Goal: Use online tool/utility: Utilize a website feature to perform a specific function

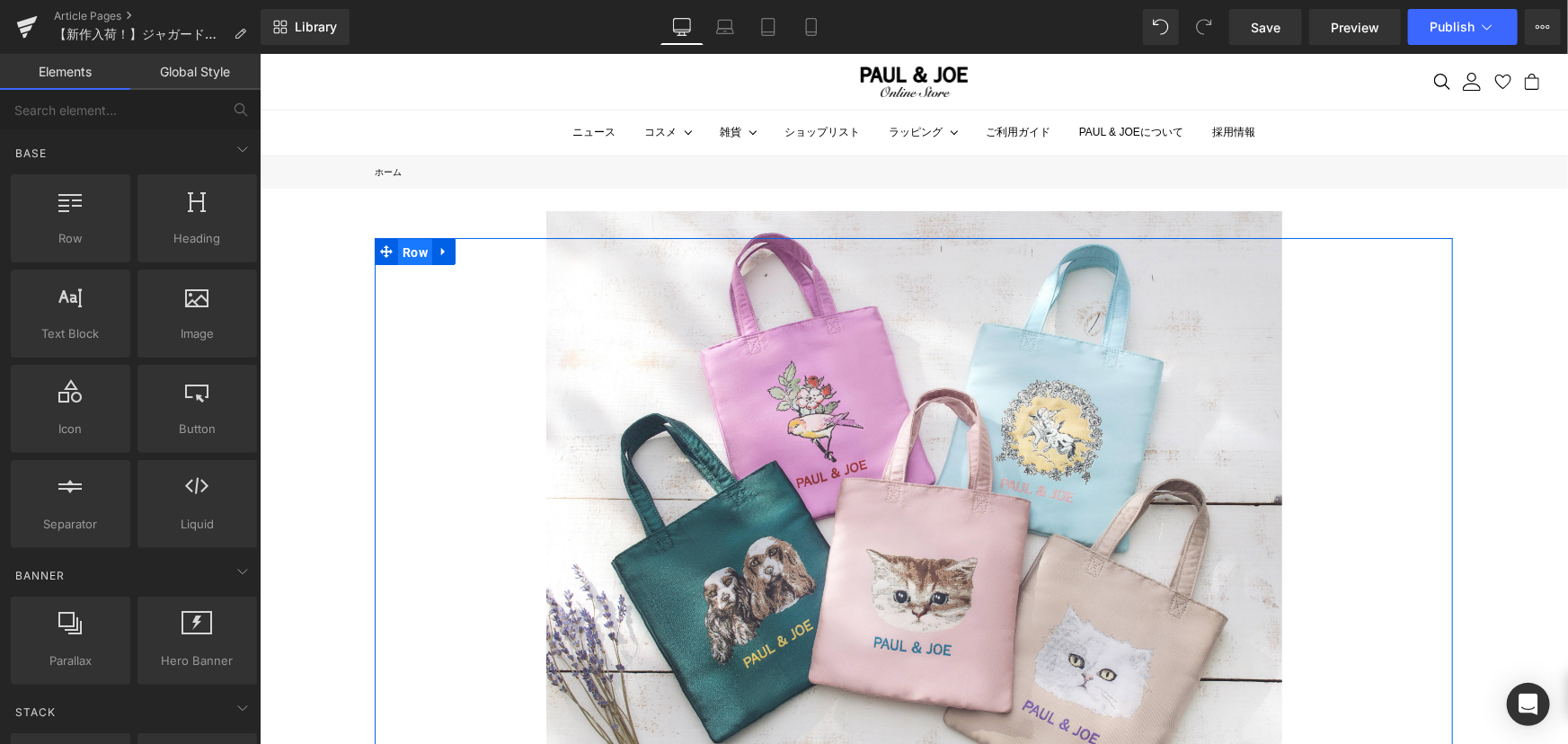
click at [416, 244] on span "Row" at bounding box center [414, 252] width 34 height 27
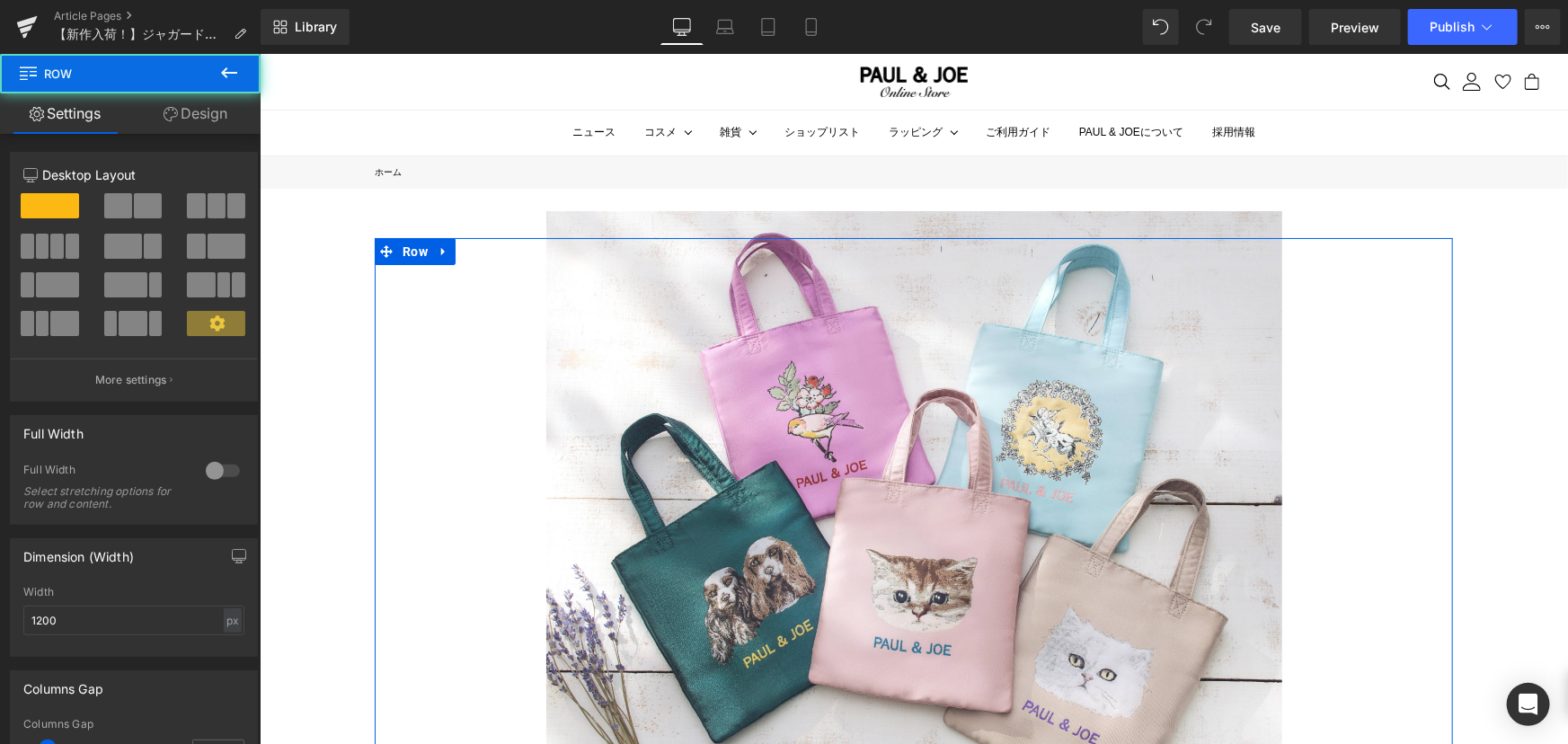
click at [196, 122] on link "Design" at bounding box center [195, 114] width 131 height 41
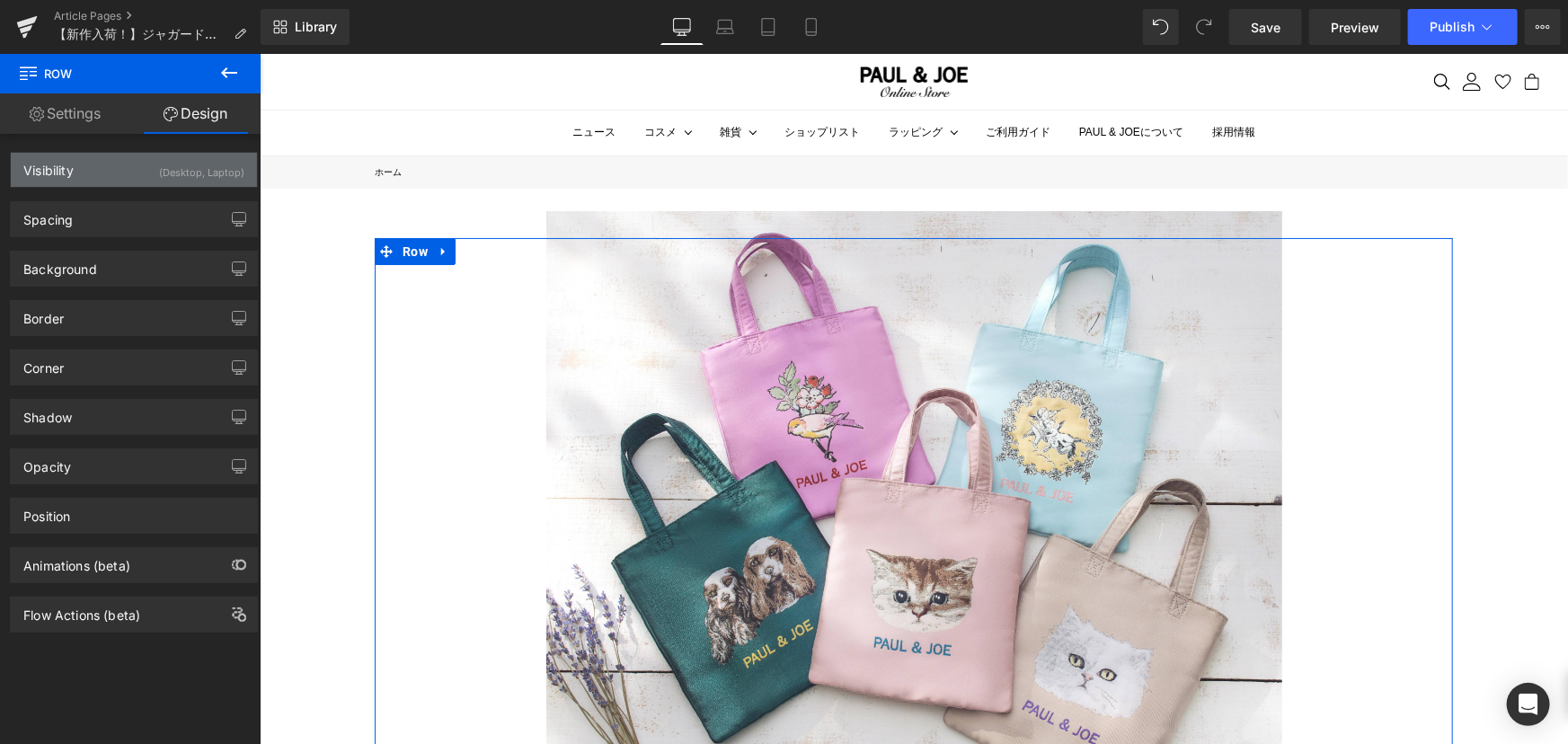
click at [117, 172] on div "Visibility (Desktop, Laptop)" at bounding box center [133, 169] width 247 height 34
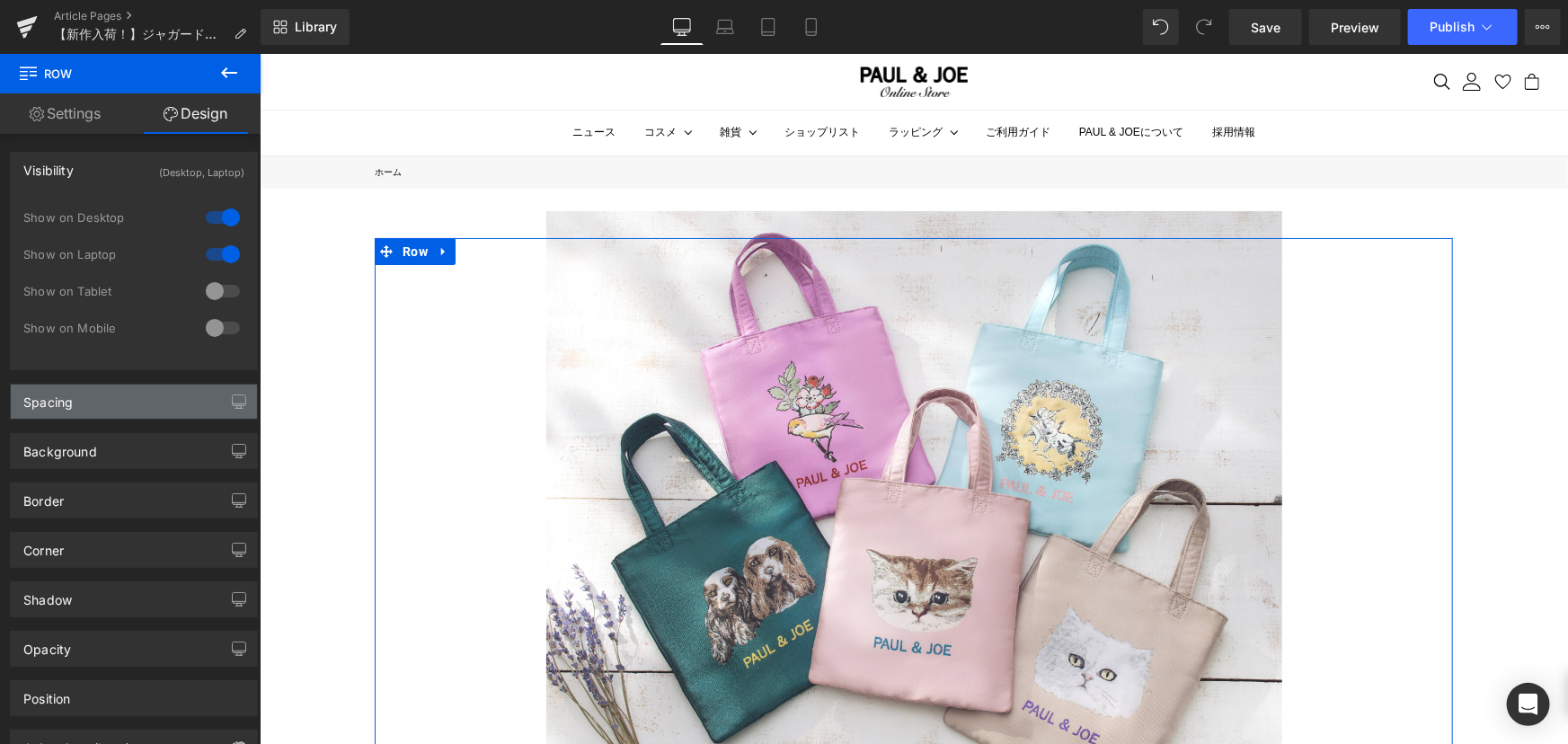
click at [98, 414] on div "Spacing" at bounding box center [133, 402] width 247 height 34
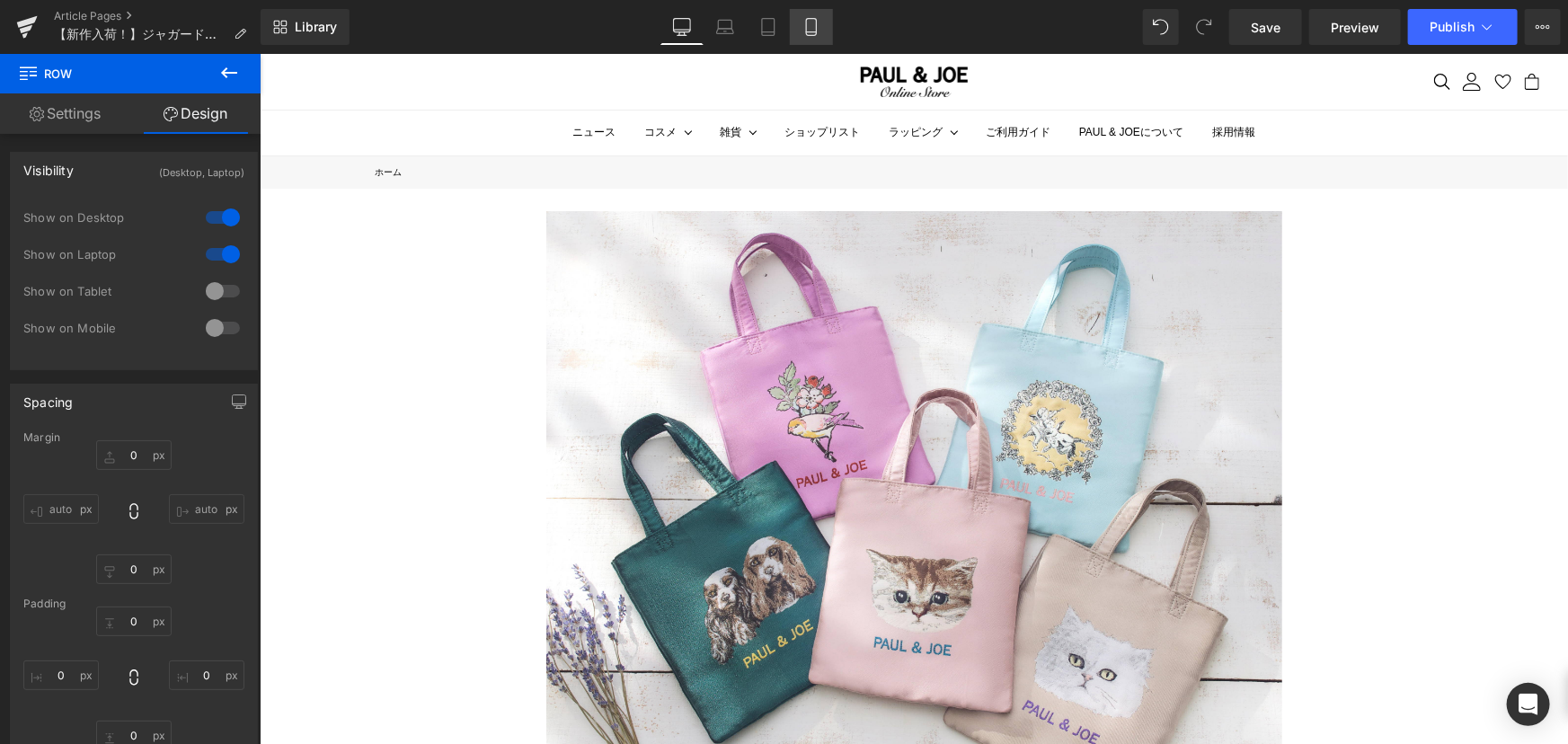
click at [826, 28] on link "Mobile" at bounding box center [812, 26] width 44 height 36
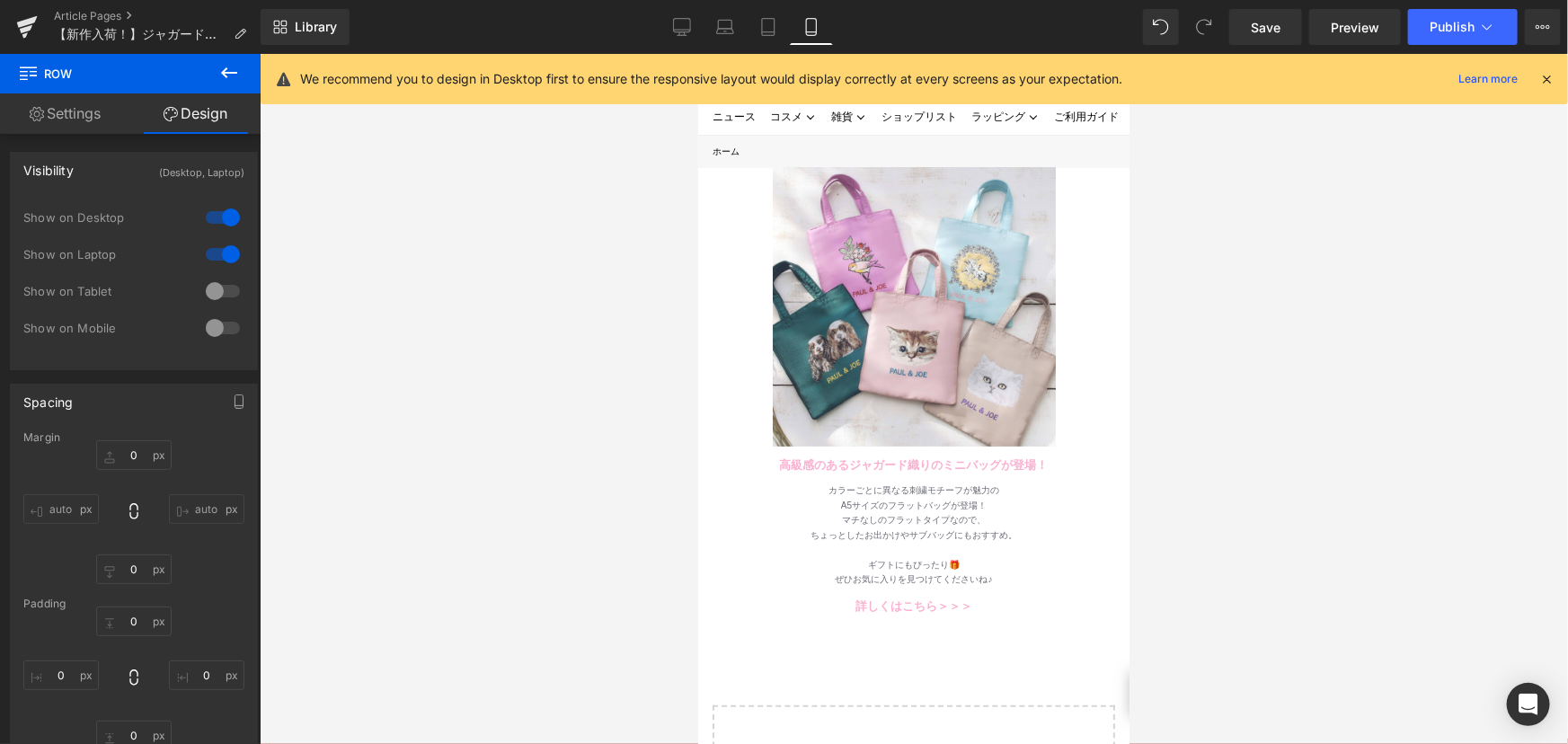
type input "0"
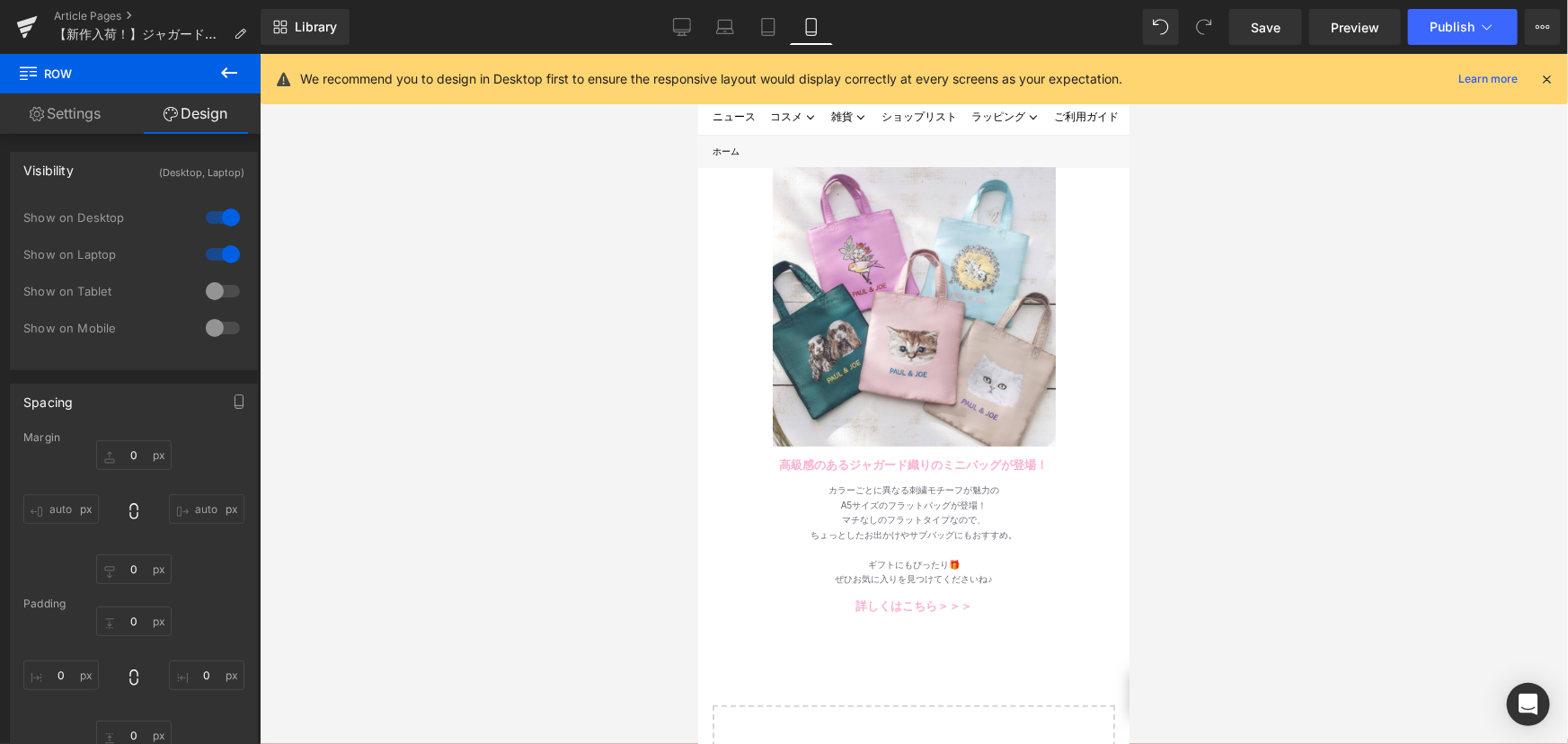
type input "0"
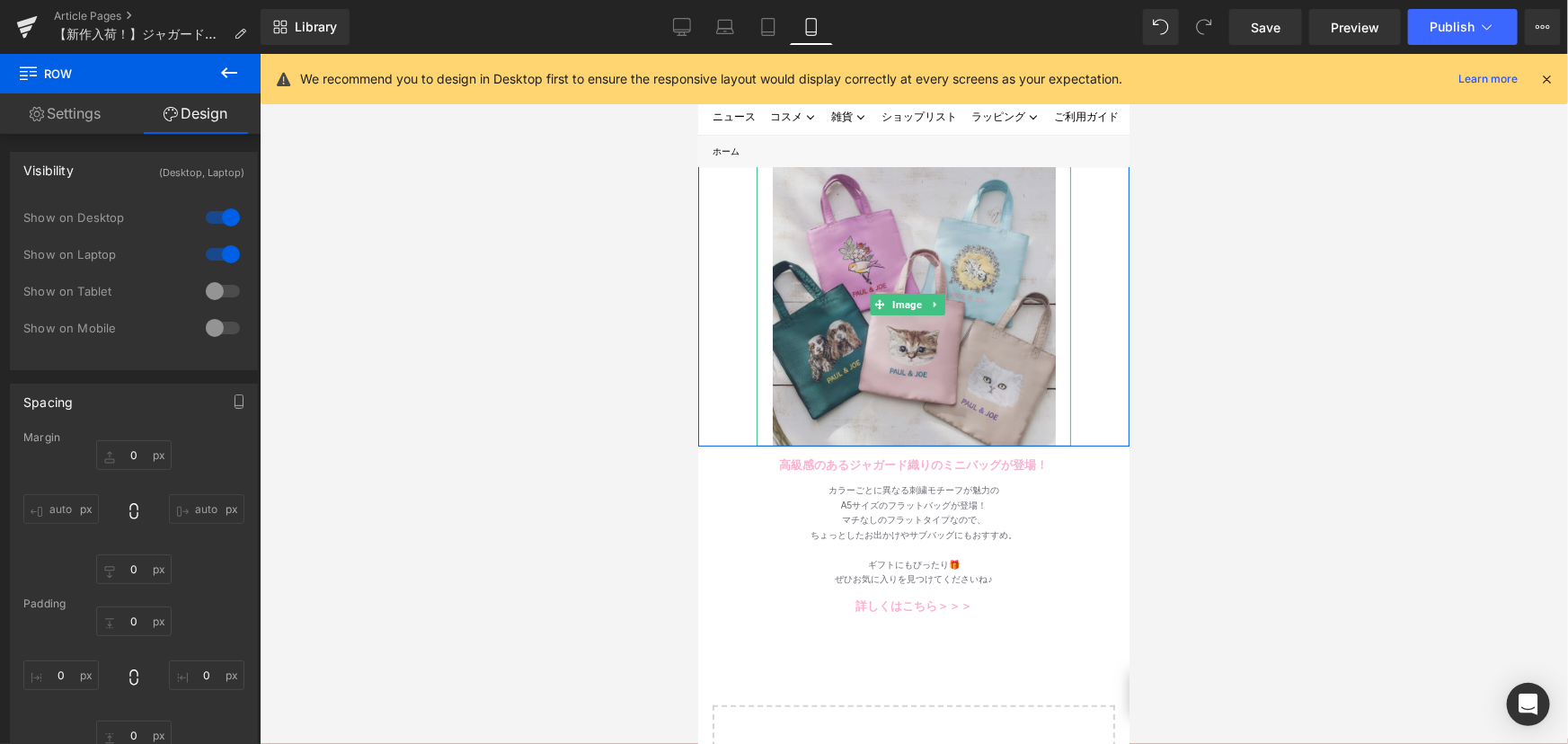
click at [833, 241] on img at bounding box center [913, 304] width 283 height 283
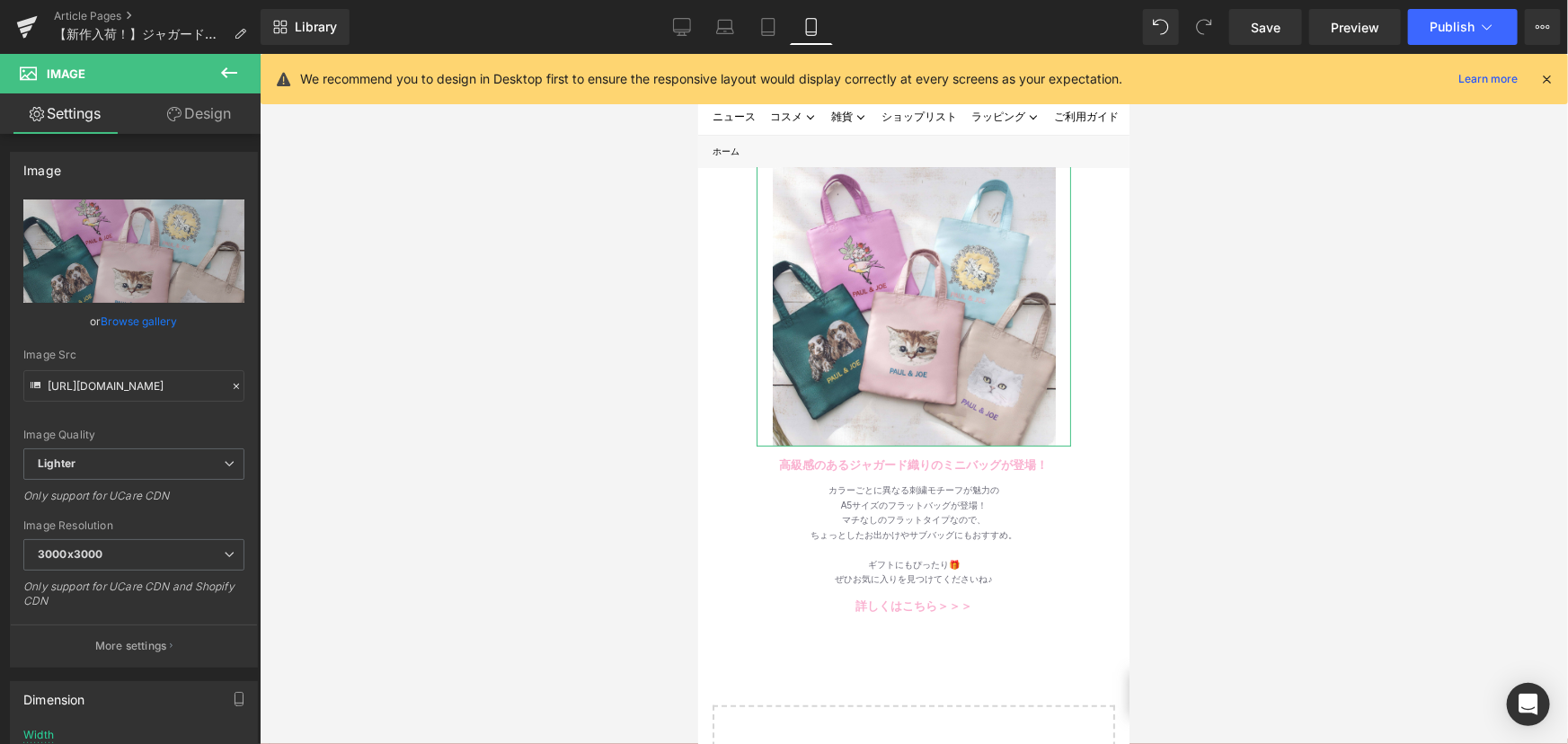
click at [201, 116] on link "Design" at bounding box center [198, 114] width 131 height 41
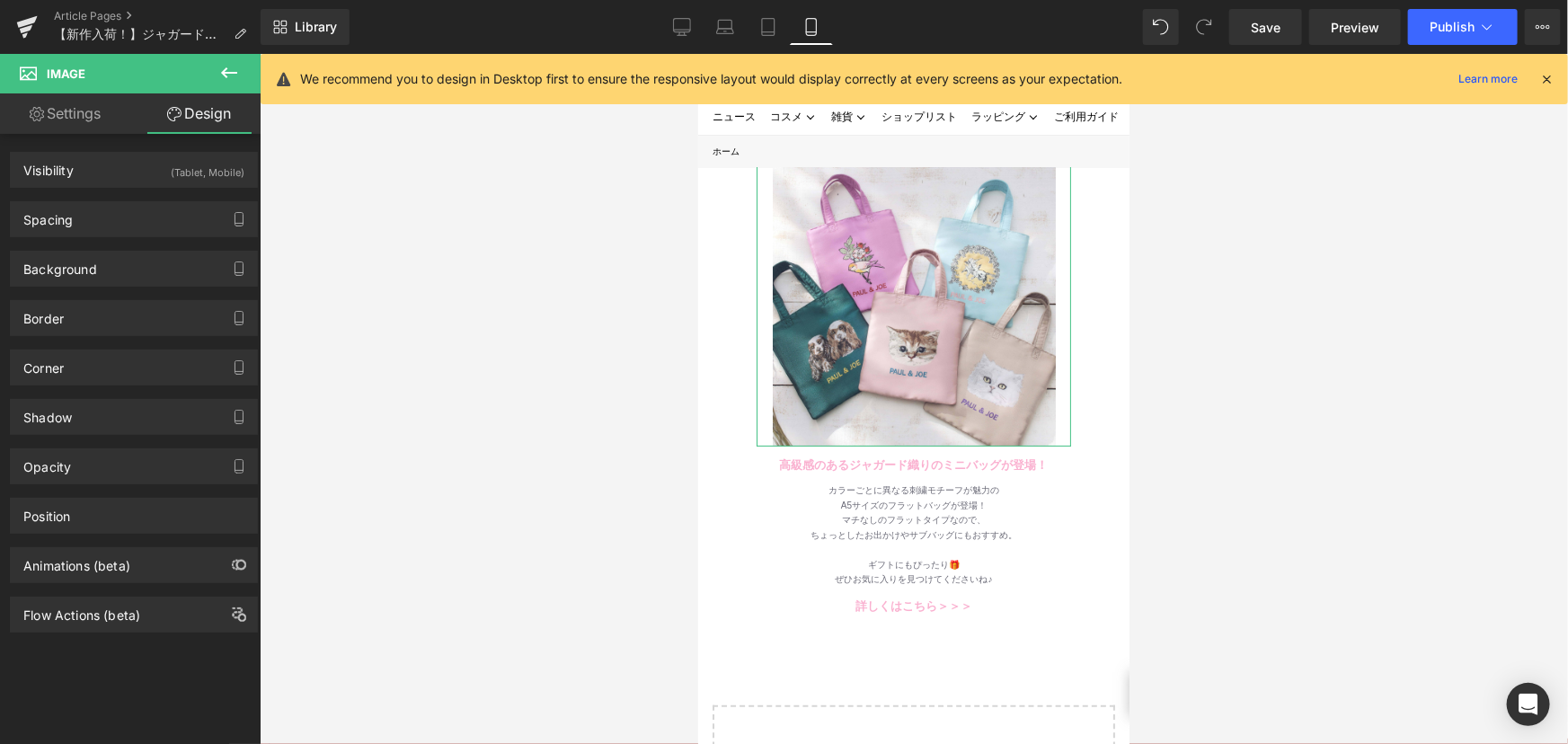
type input "0"
type input "50"
type input "0"
type input "50"
type input "0"
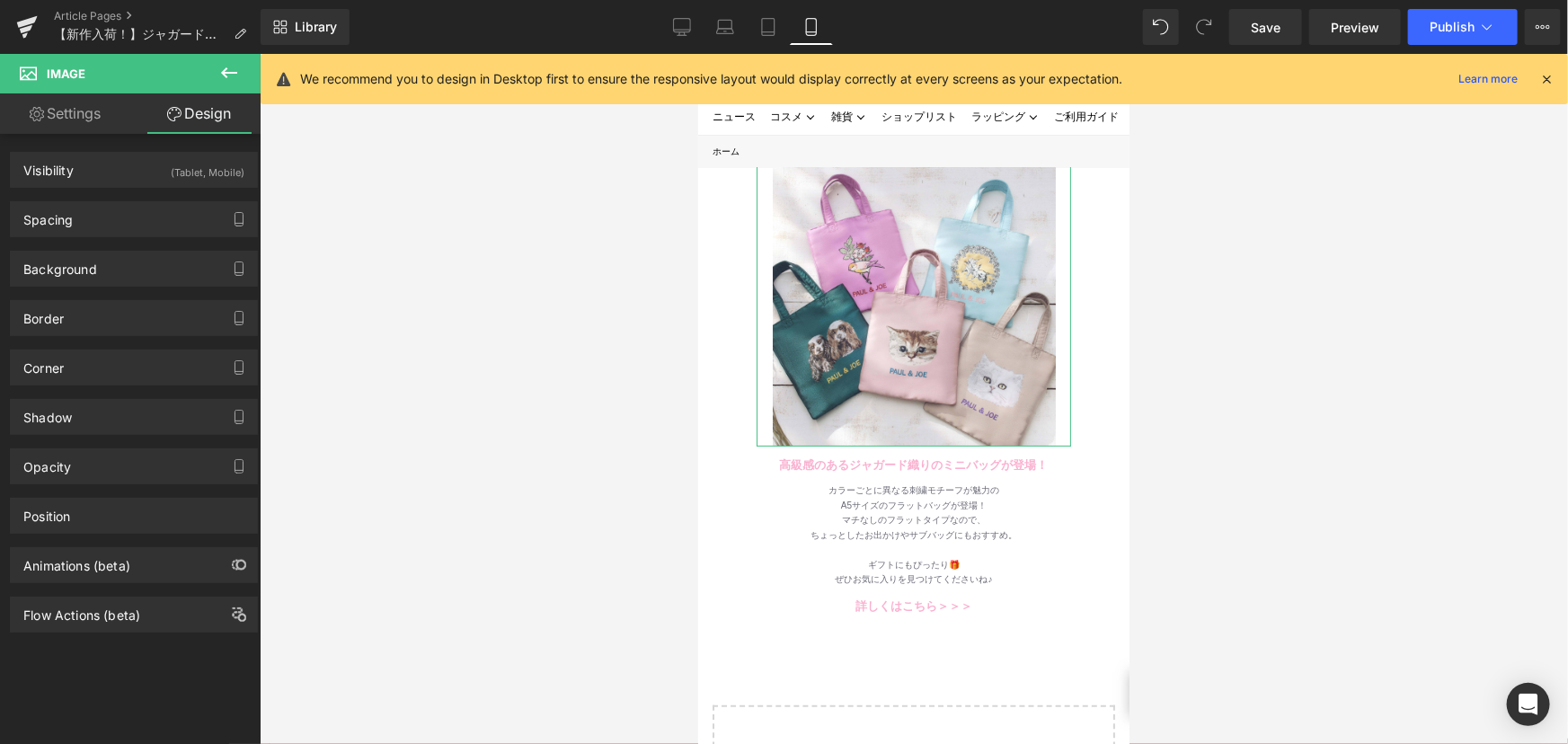
type input "0"
click at [125, 175] on div "Visibility (Tablet, Mobile)" at bounding box center [133, 169] width 247 height 34
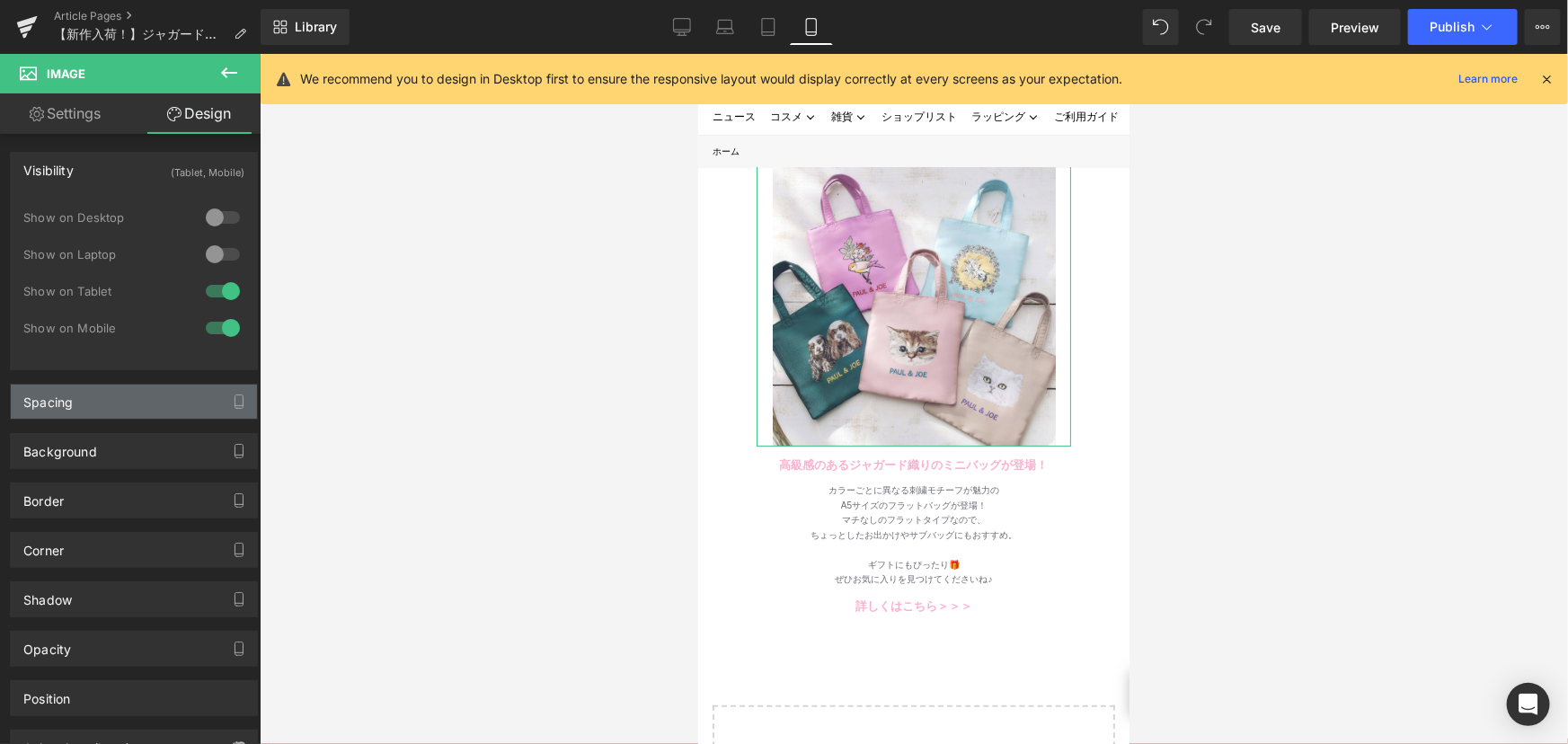
click at [72, 387] on div "Spacing" at bounding box center [47, 398] width 49 height 25
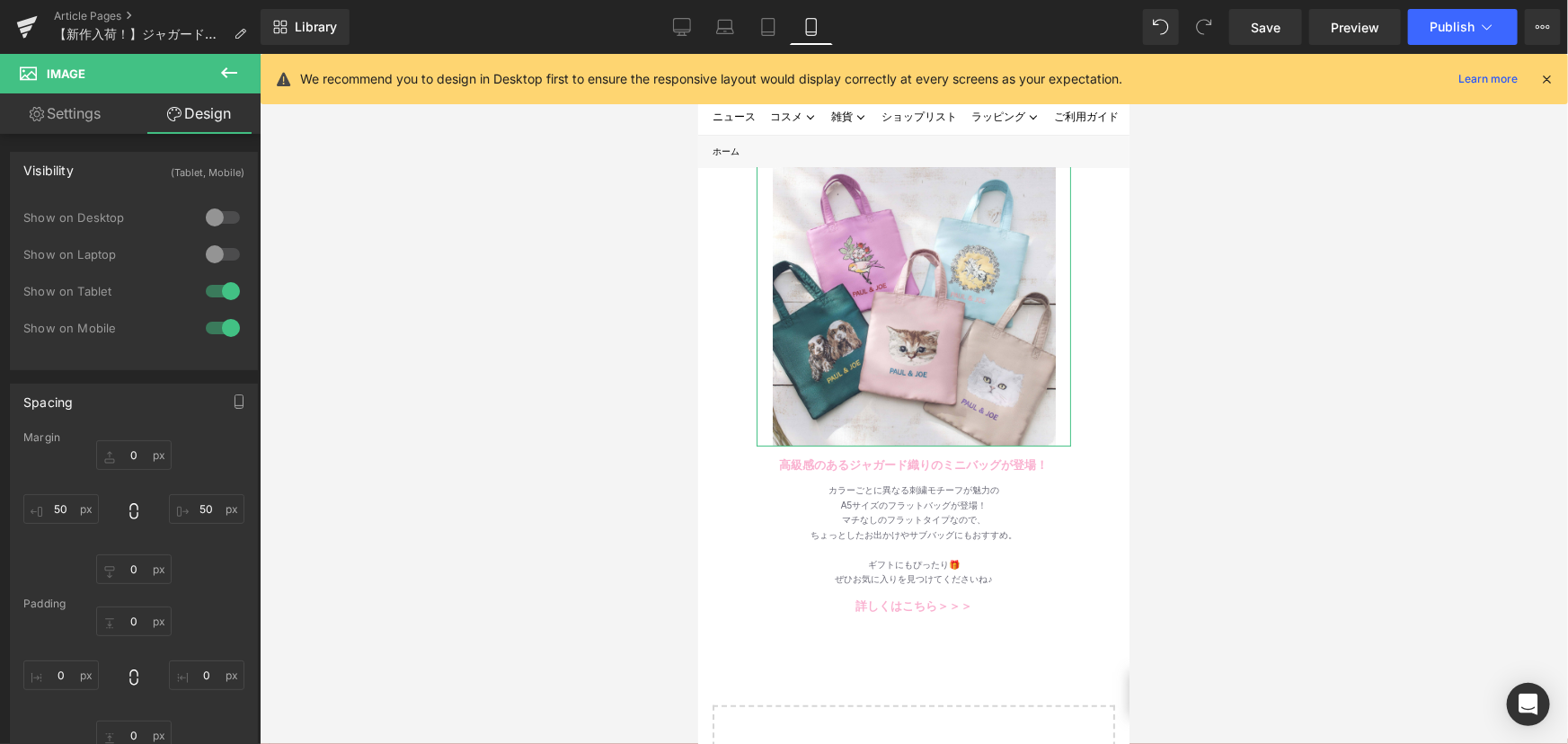
drag, startPoint x: 107, startPoint y: 403, endPoint x: 22, endPoint y: 402, distance: 85.0
click at [22, 402] on div "Spacing" at bounding box center [133, 402] width 247 height 34
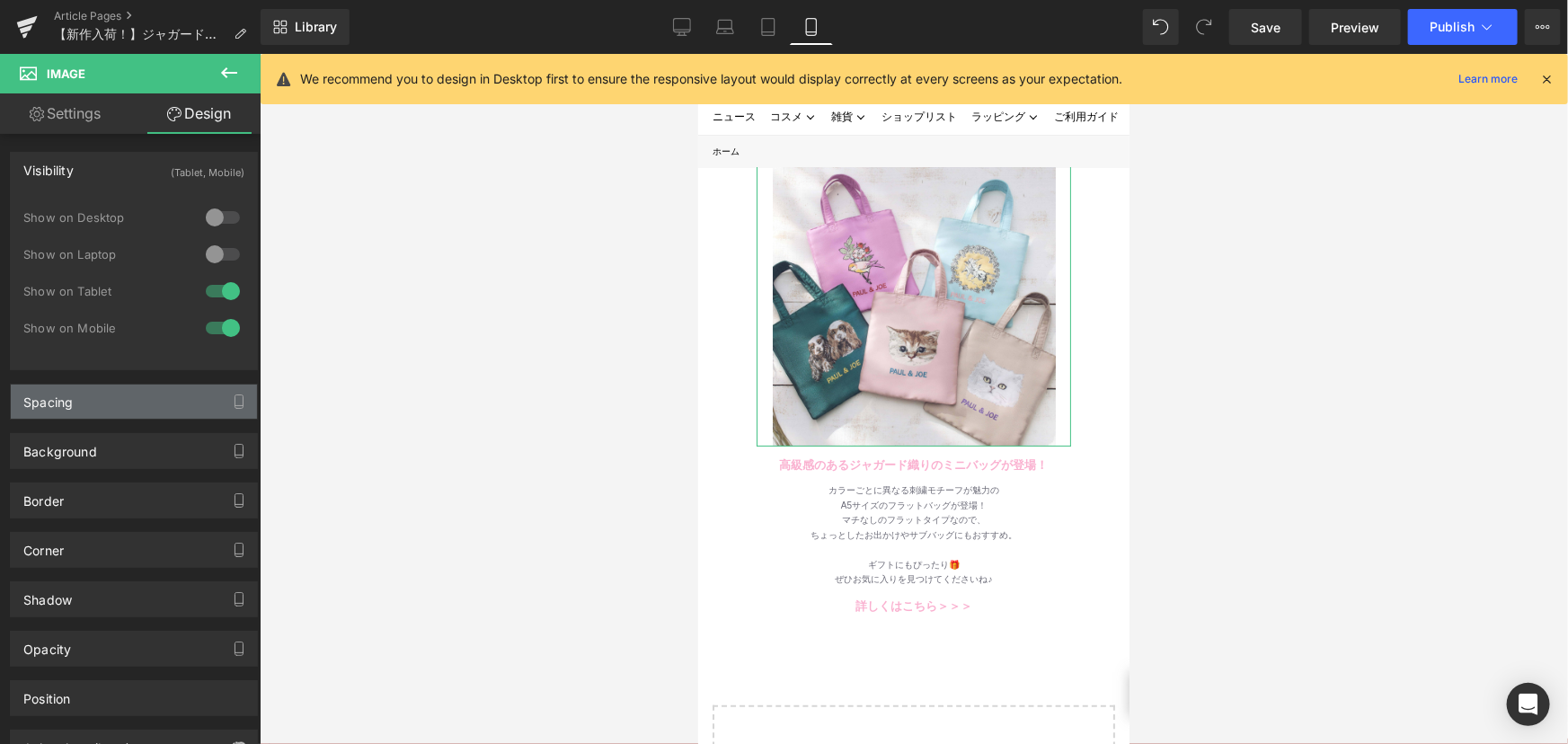
click at [65, 401] on div "Spacing" at bounding box center [47, 398] width 49 height 25
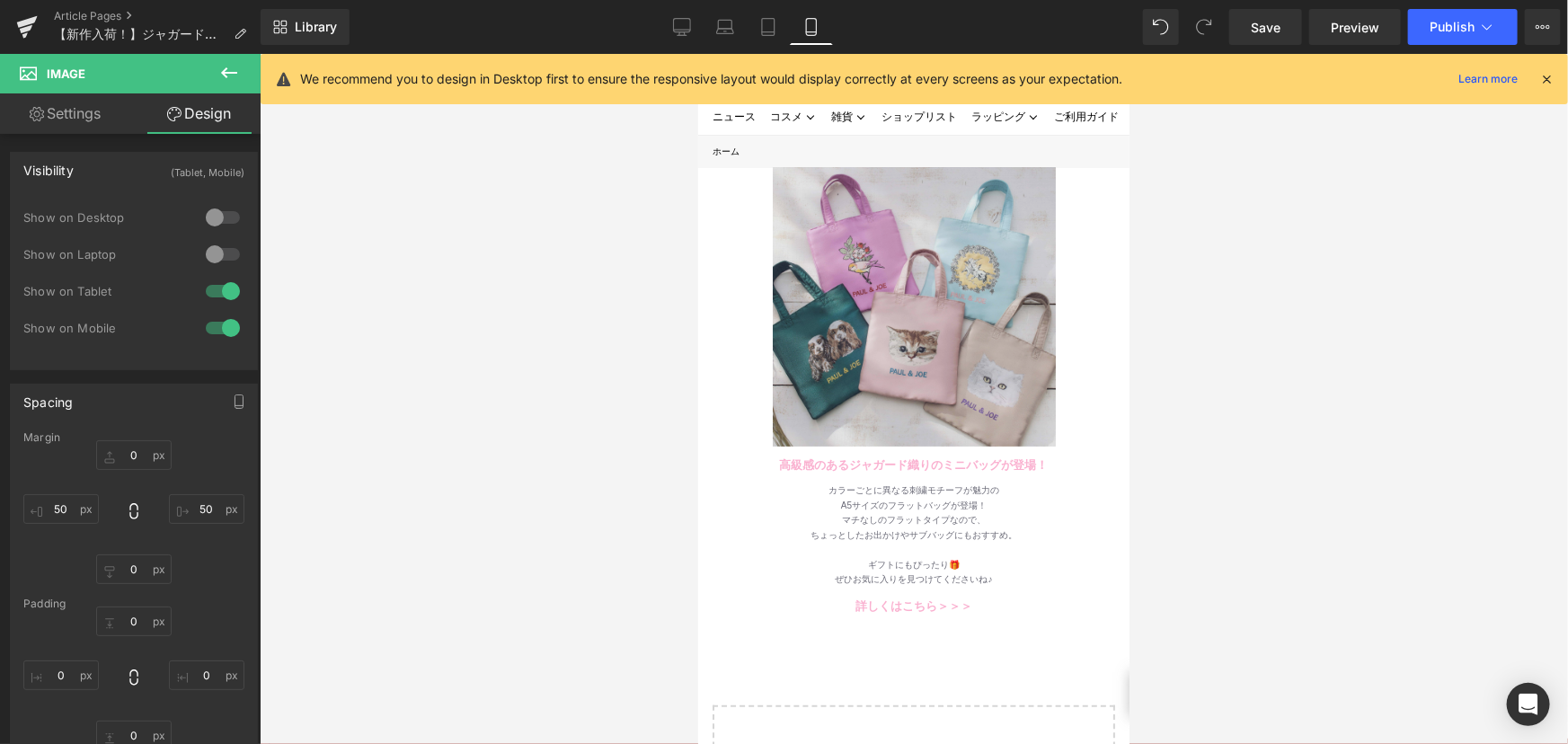
click at [984, 368] on img at bounding box center [913, 304] width 283 height 283
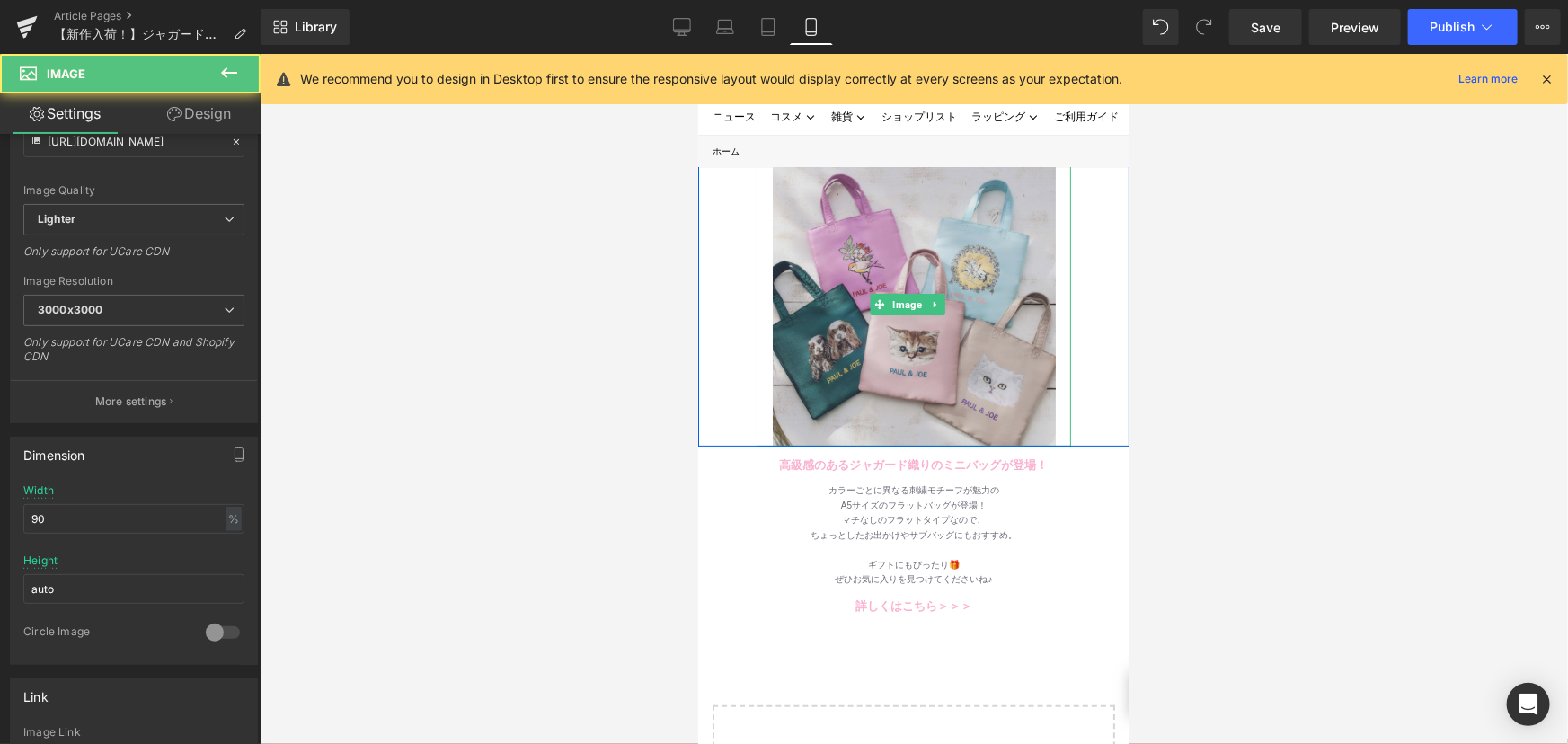
click at [890, 198] on img at bounding box center [913, 304] width 283 height 283
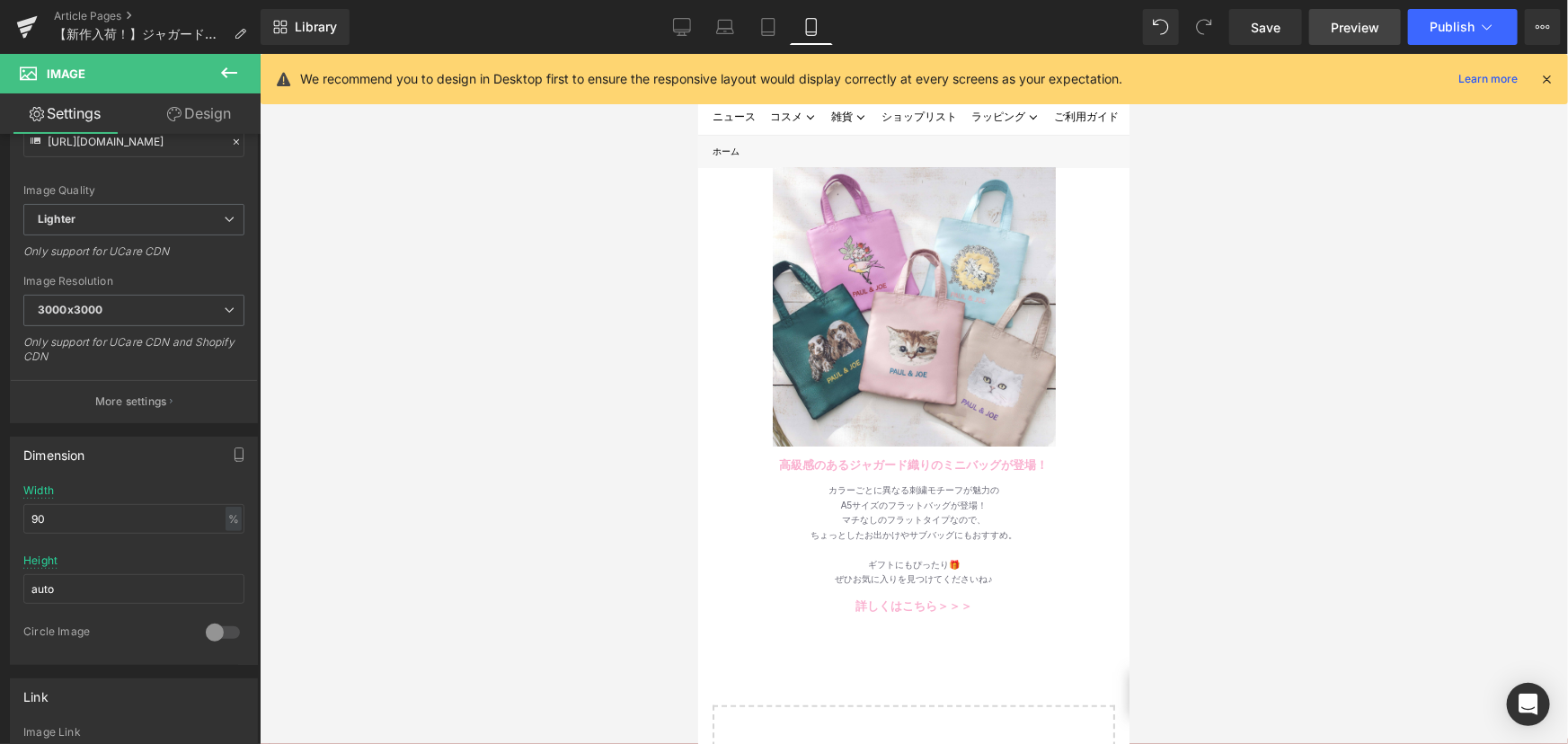
click at [1332, 18] on span "Preview" at bounding box center [1355, 28] width 48 height 19
click at [73, 518] on input "90" at bounding box center [133, 519] width 222 height 30
type input "9"
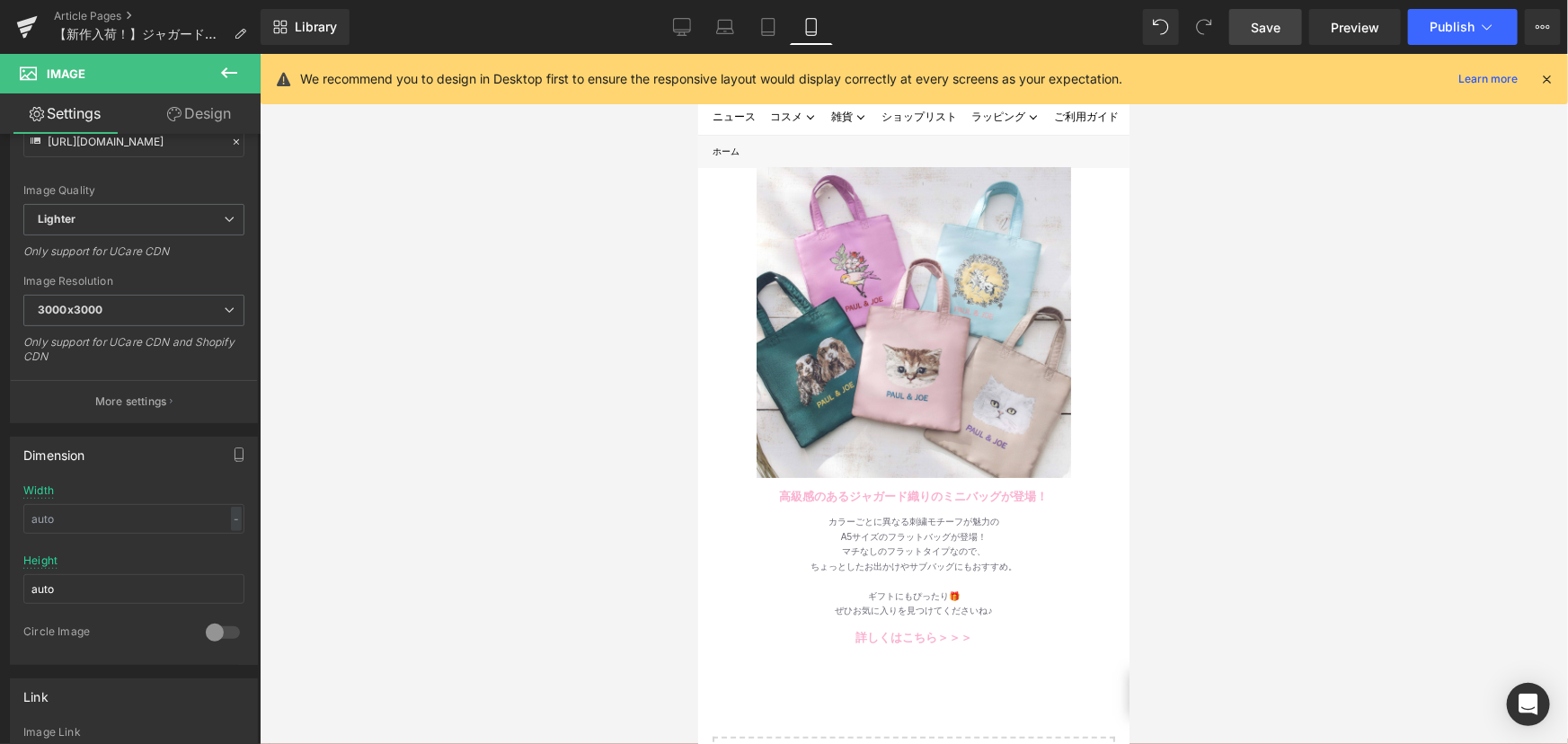
click at [1271, 29] on span "Save" at bounding box center [1265, 28] width 30 height 19
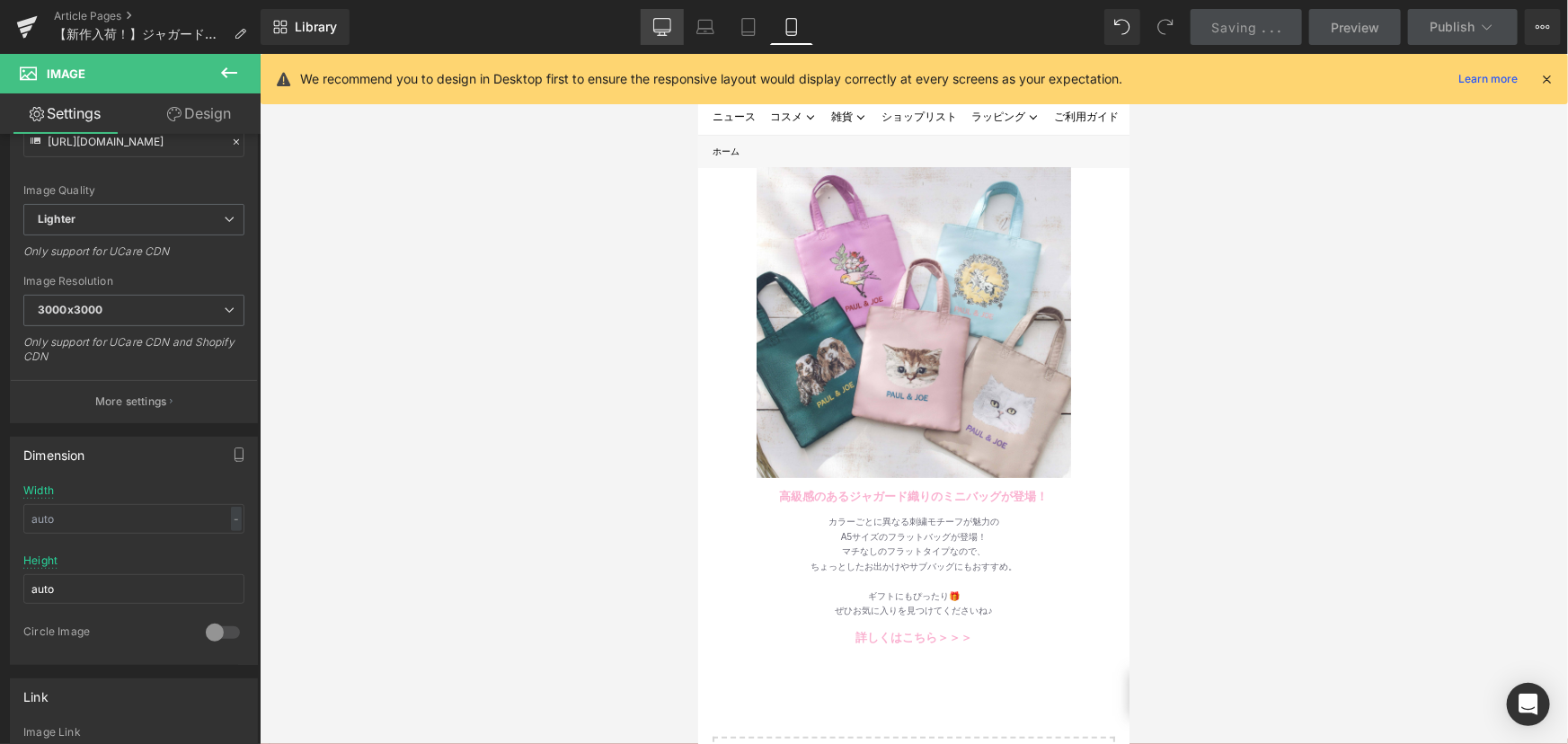
click at [665, 17] on link "Desktop" at bounding box center [663, 26] width 44 height 36
type input "auto"
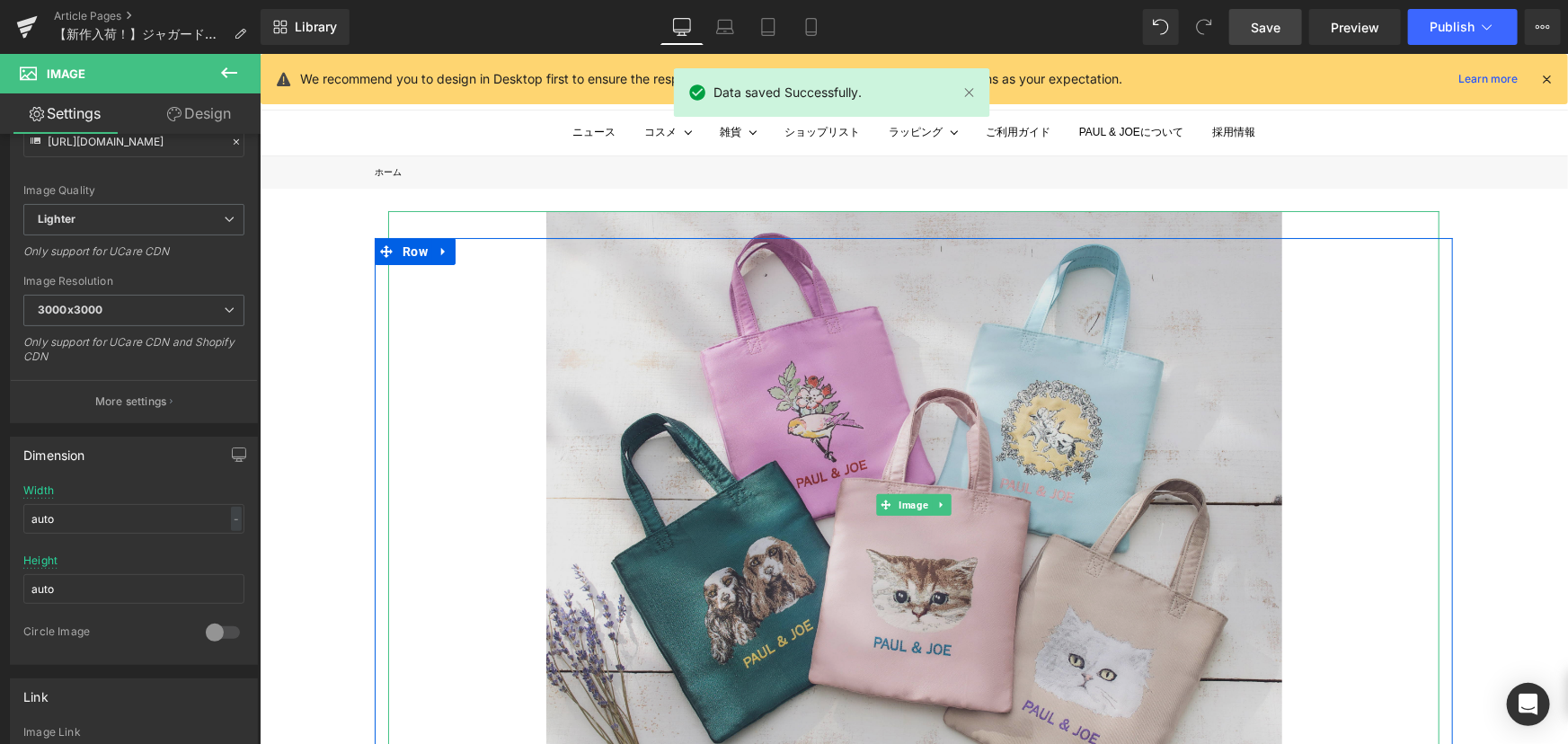
click at [789, 275] on img at bounding box center [913, 504] width 736 height 589
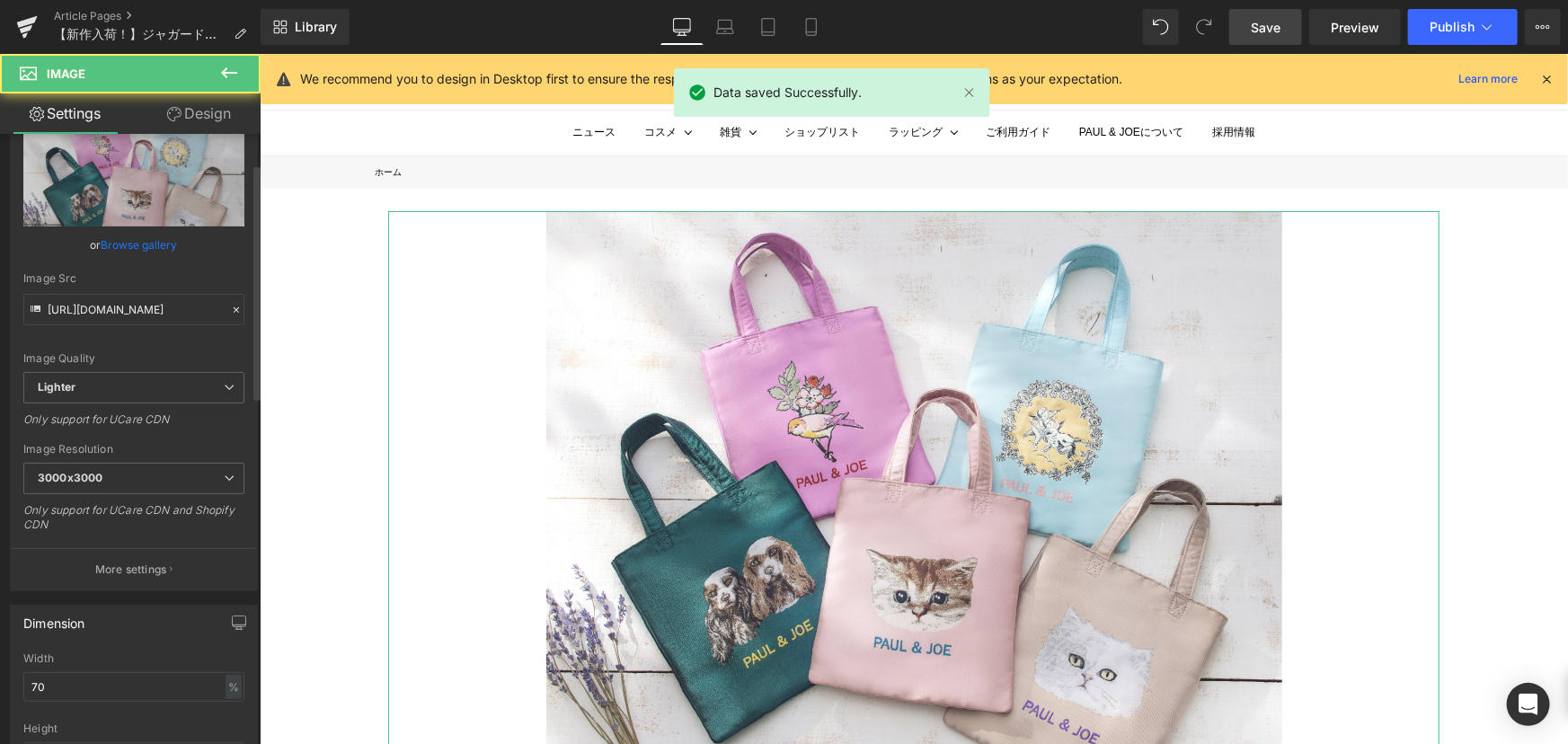
scroll to position [163, 0]
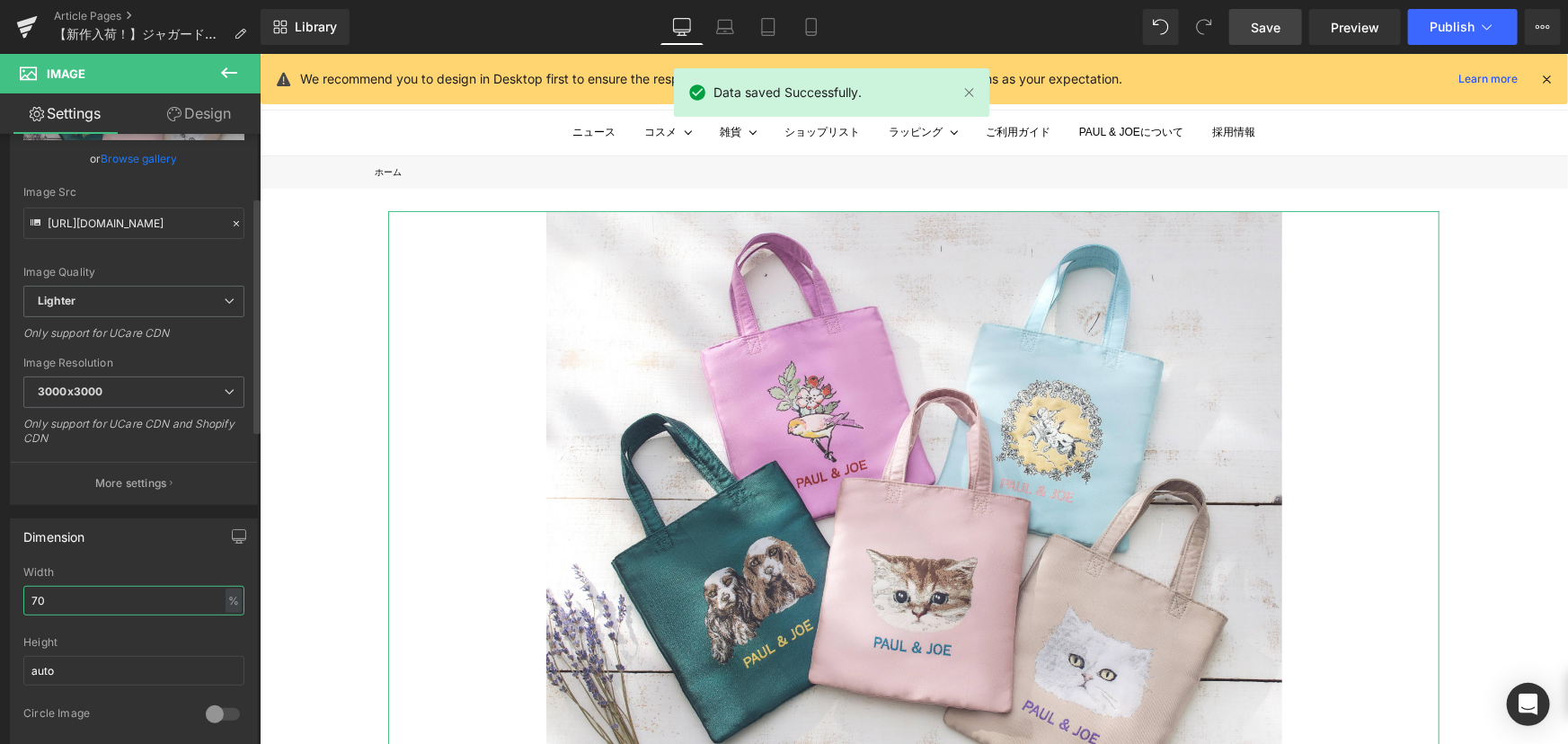
click at [63, 596] on input "70" at bounding box center [133, 601] width 222 height 30
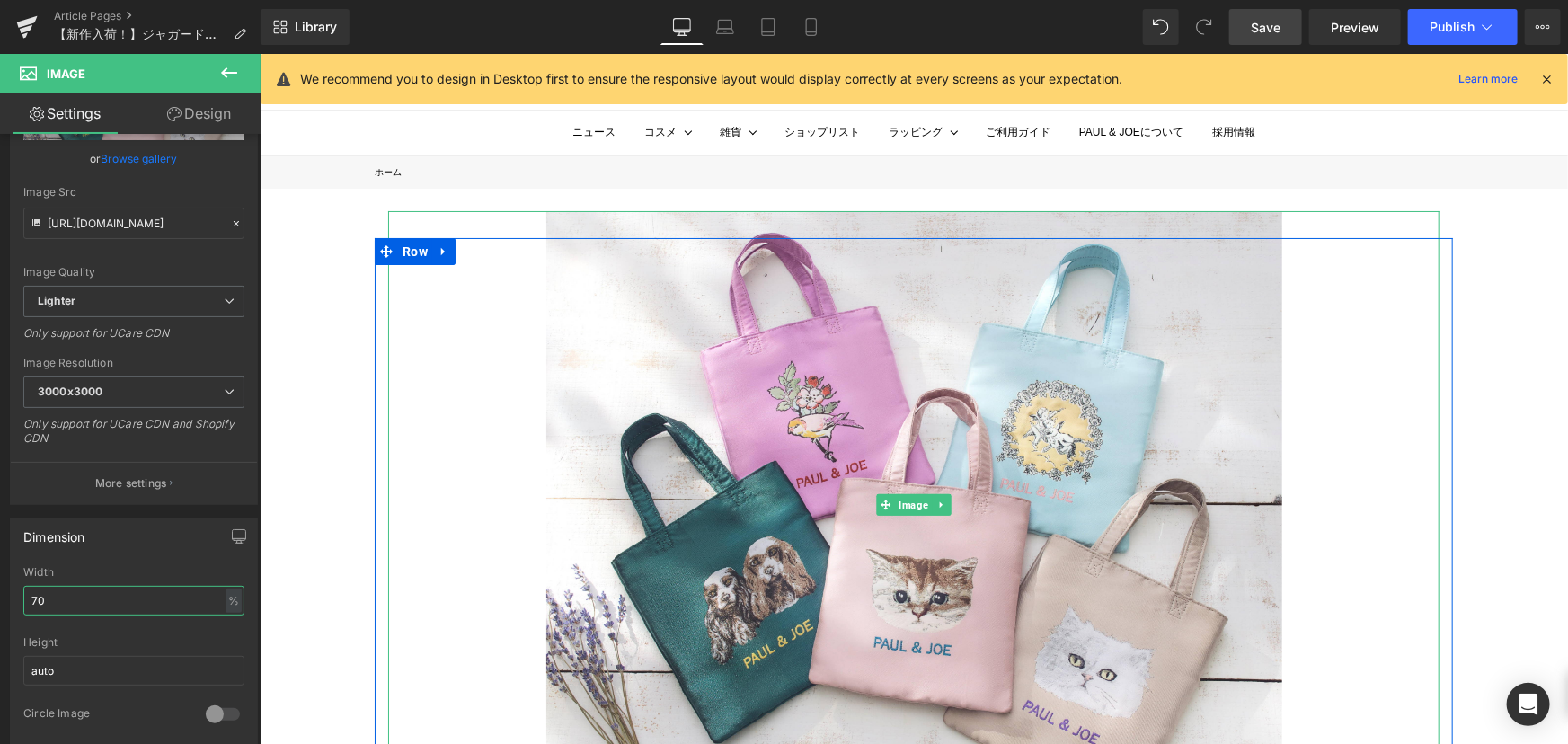
type input "7"
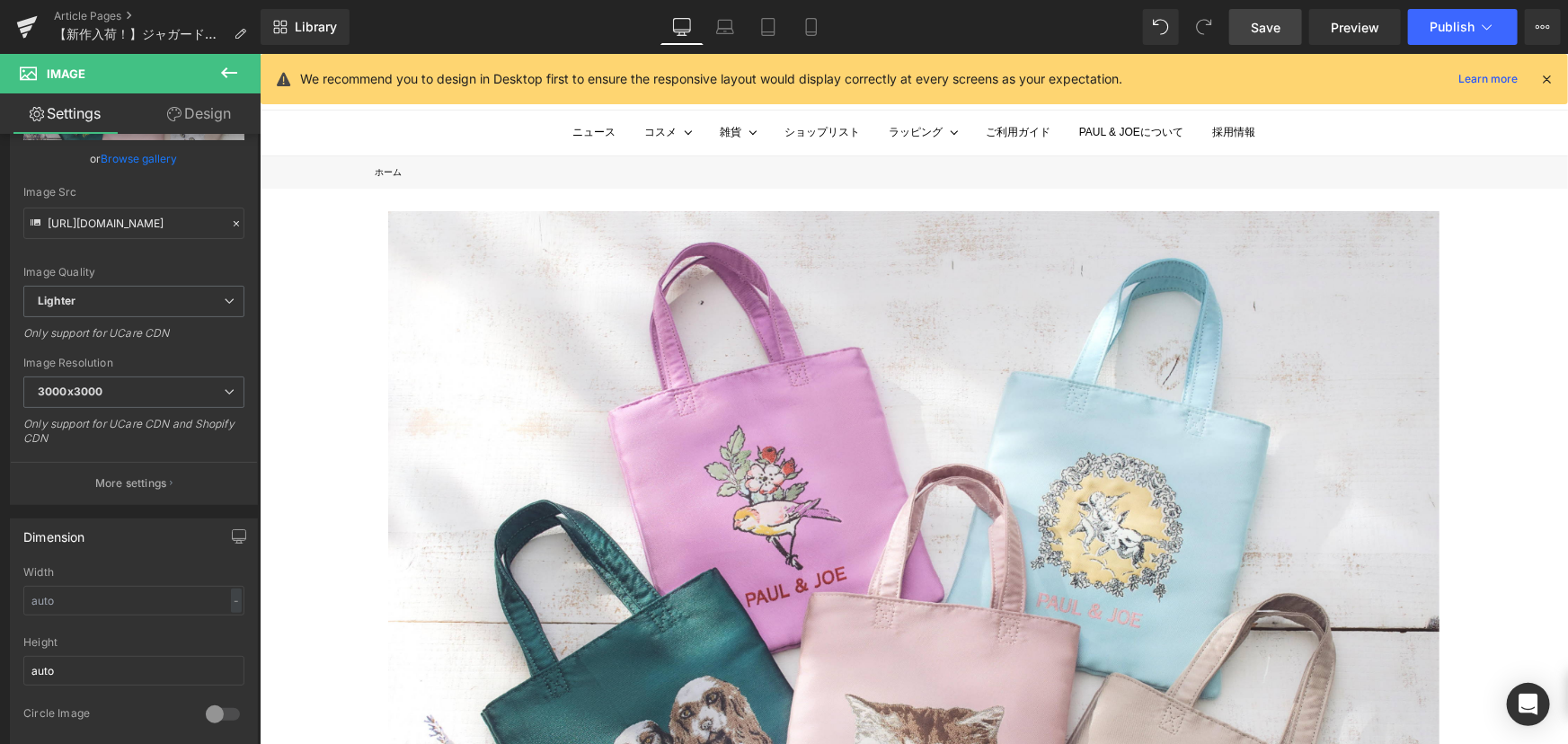
click at [1251, 19] on link "Save" at bounding box center [1265, 26] width 73 height 36
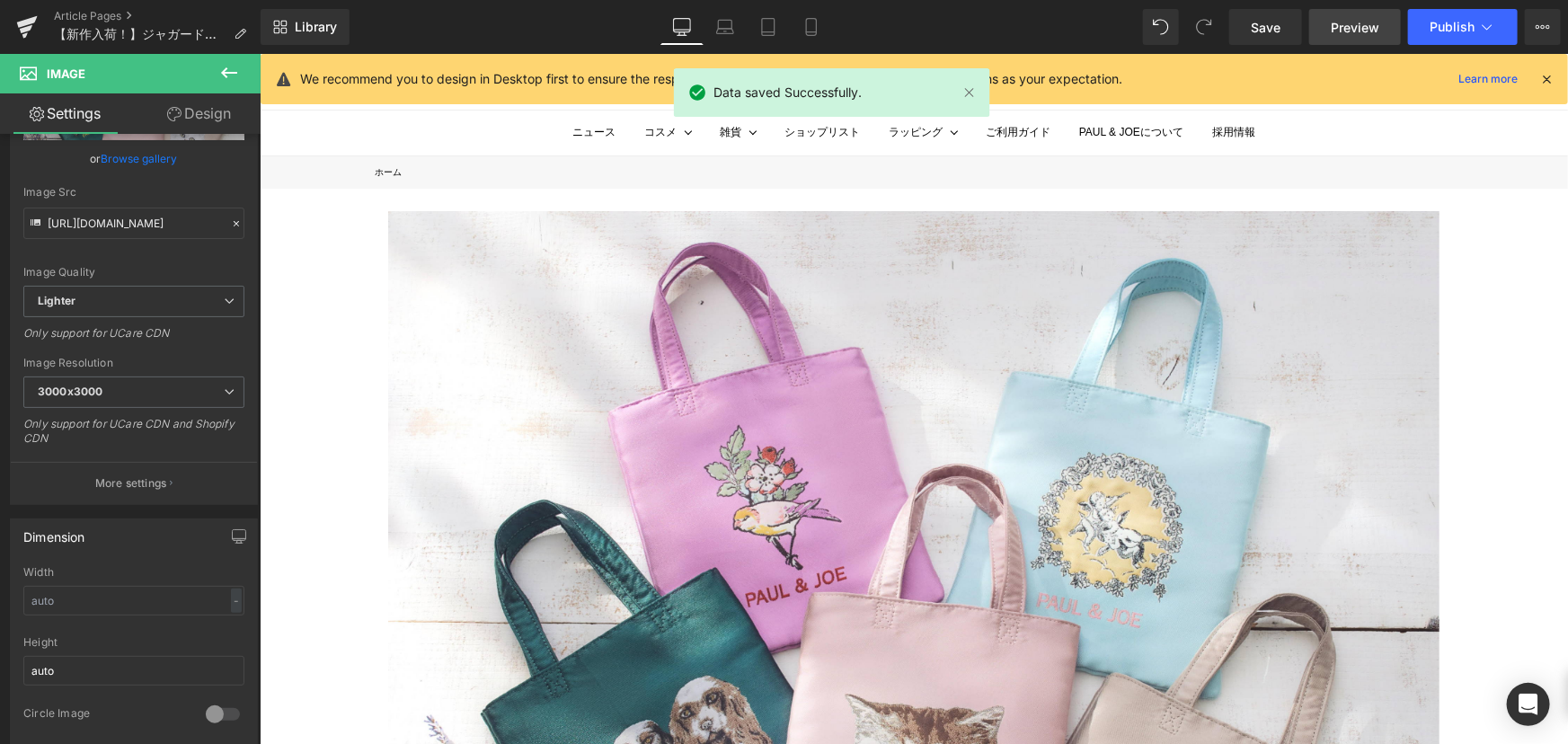
click at [1346, 29] on span "Preview" at bounding box center [1355, 28] width 48 height 19
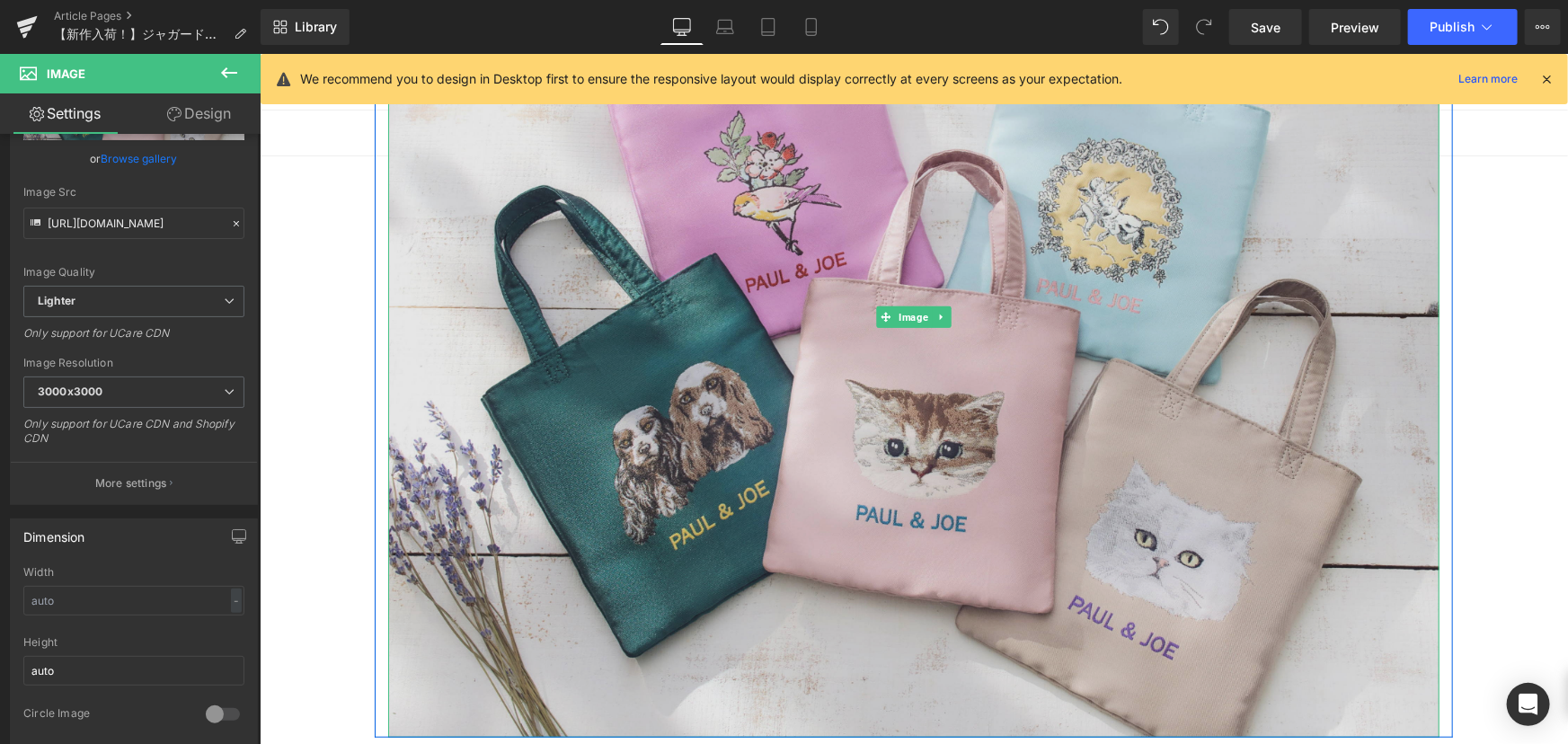
scroll to position [326, 0]
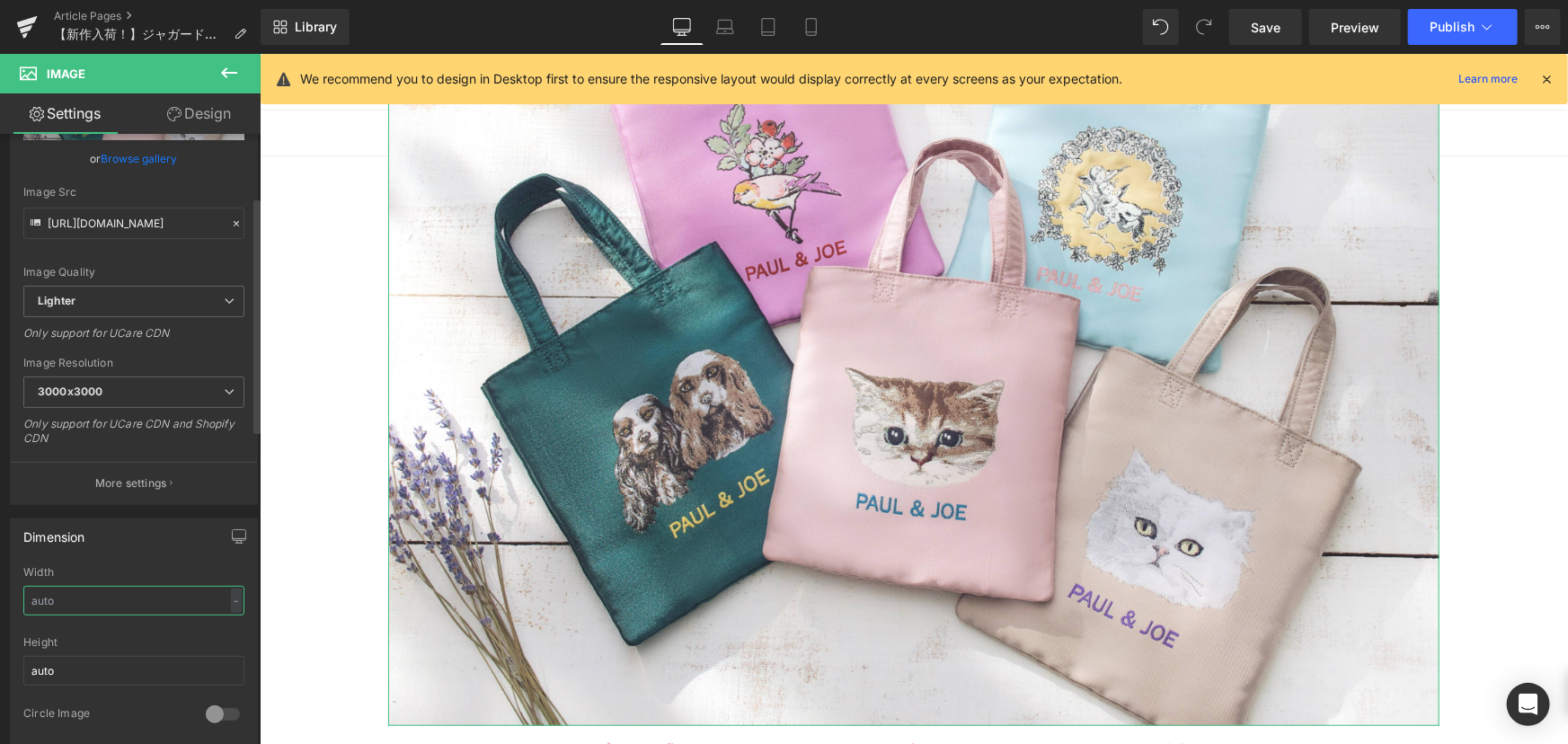
click at [96, 614] on div "Width - % px" at bounding box center [133, 601] width 222 height 70
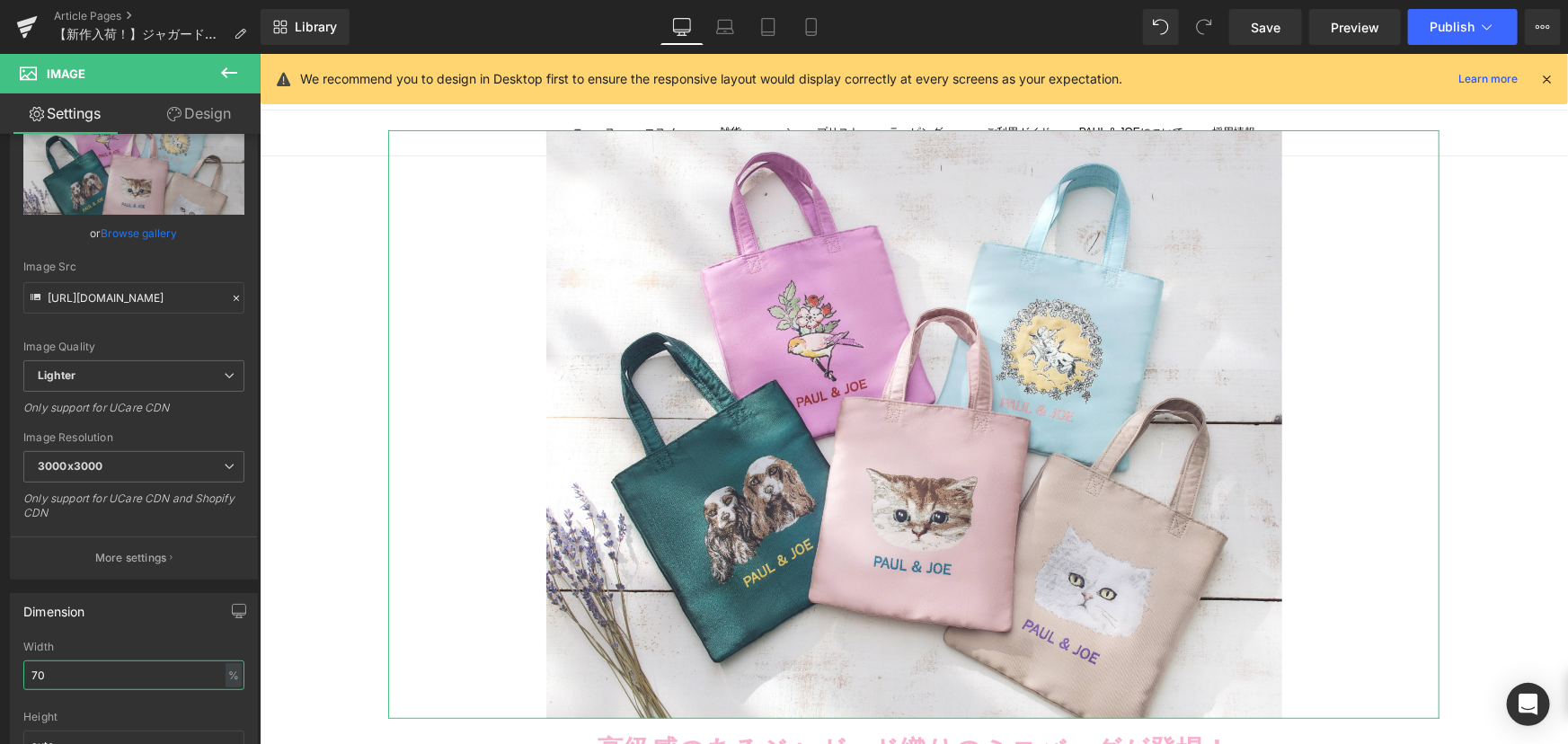
scroll to position [0, 0]
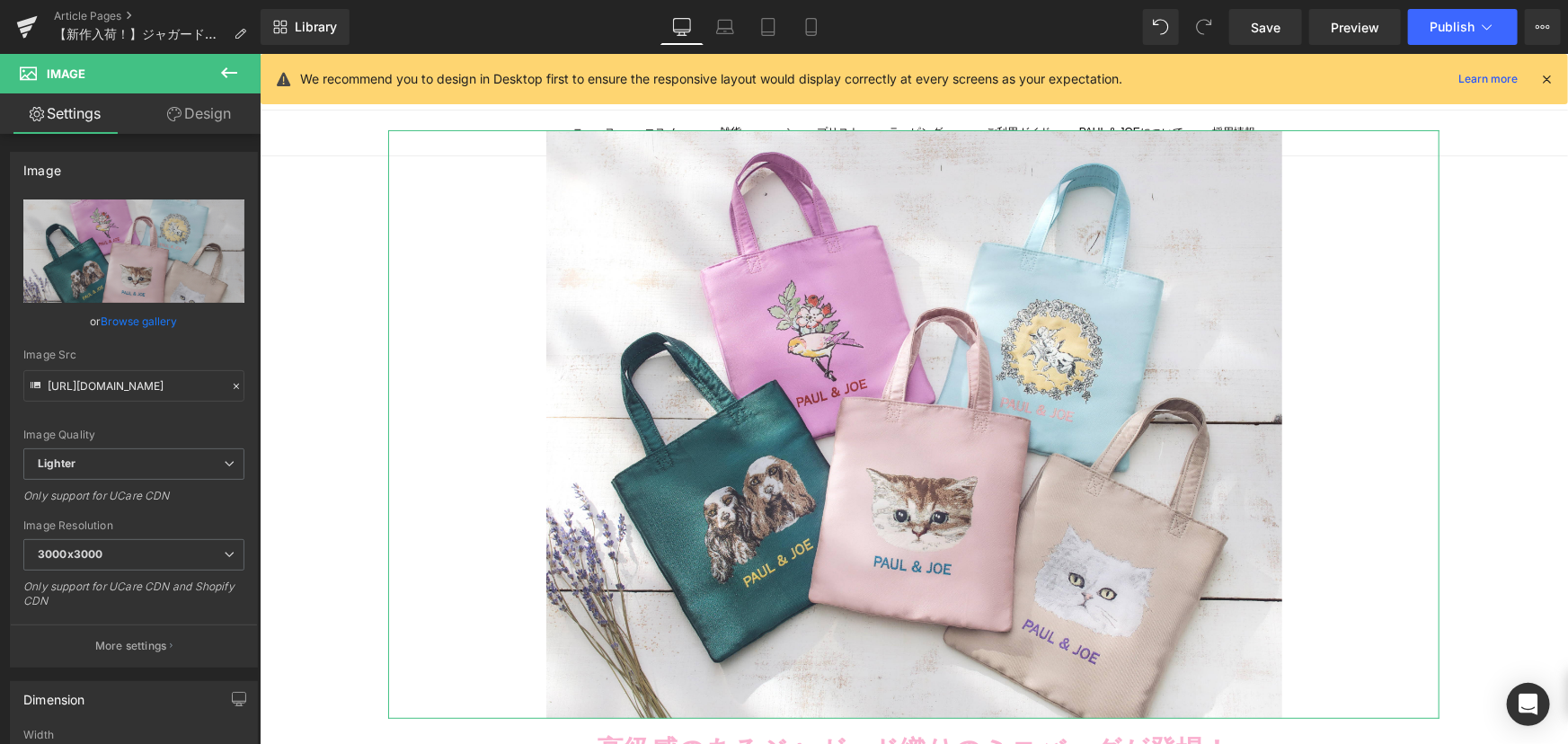
type input "70"
click at [190, 116] on link "Design" at bounding box center [198, 114] width 131 height 41
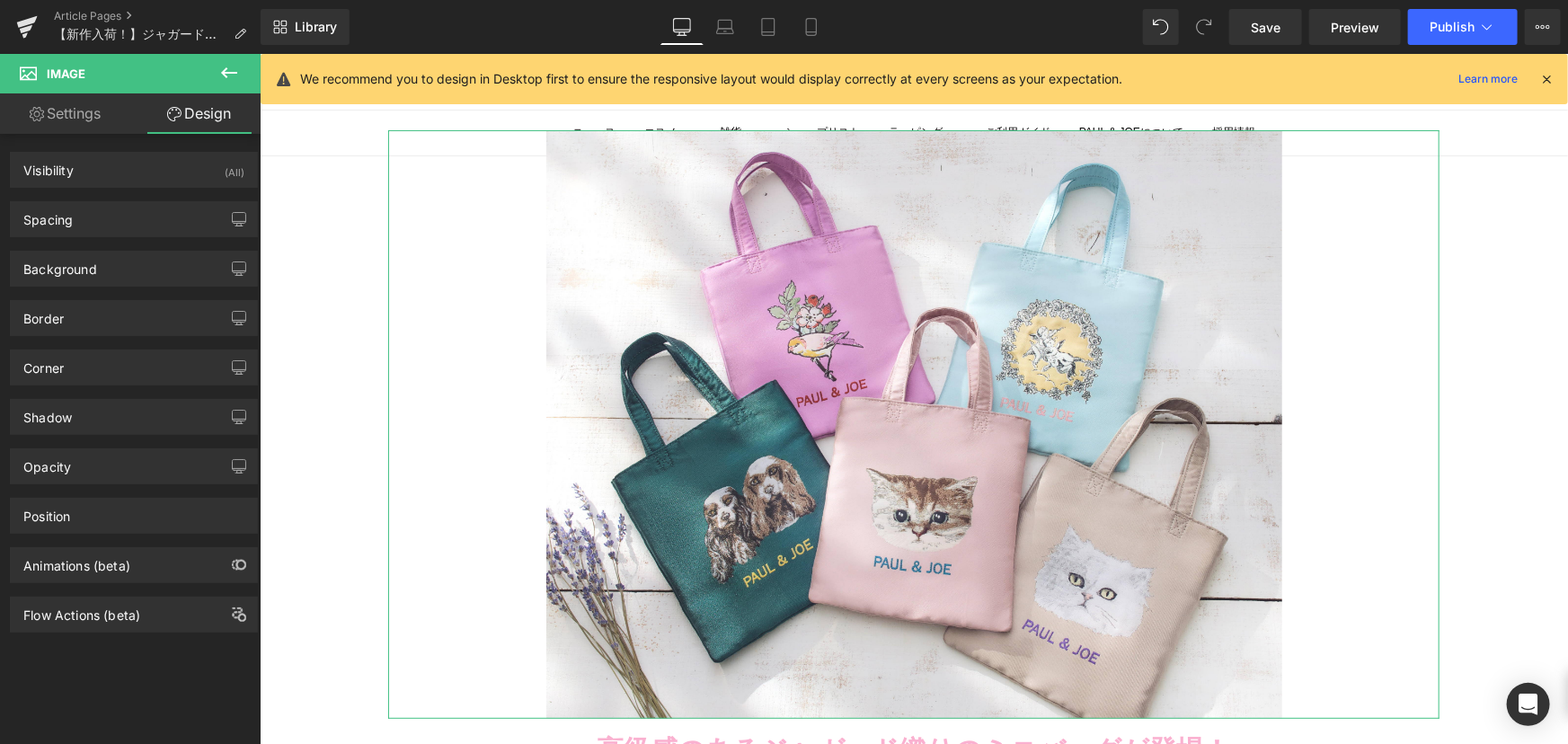
type input "-30"
type input "0"
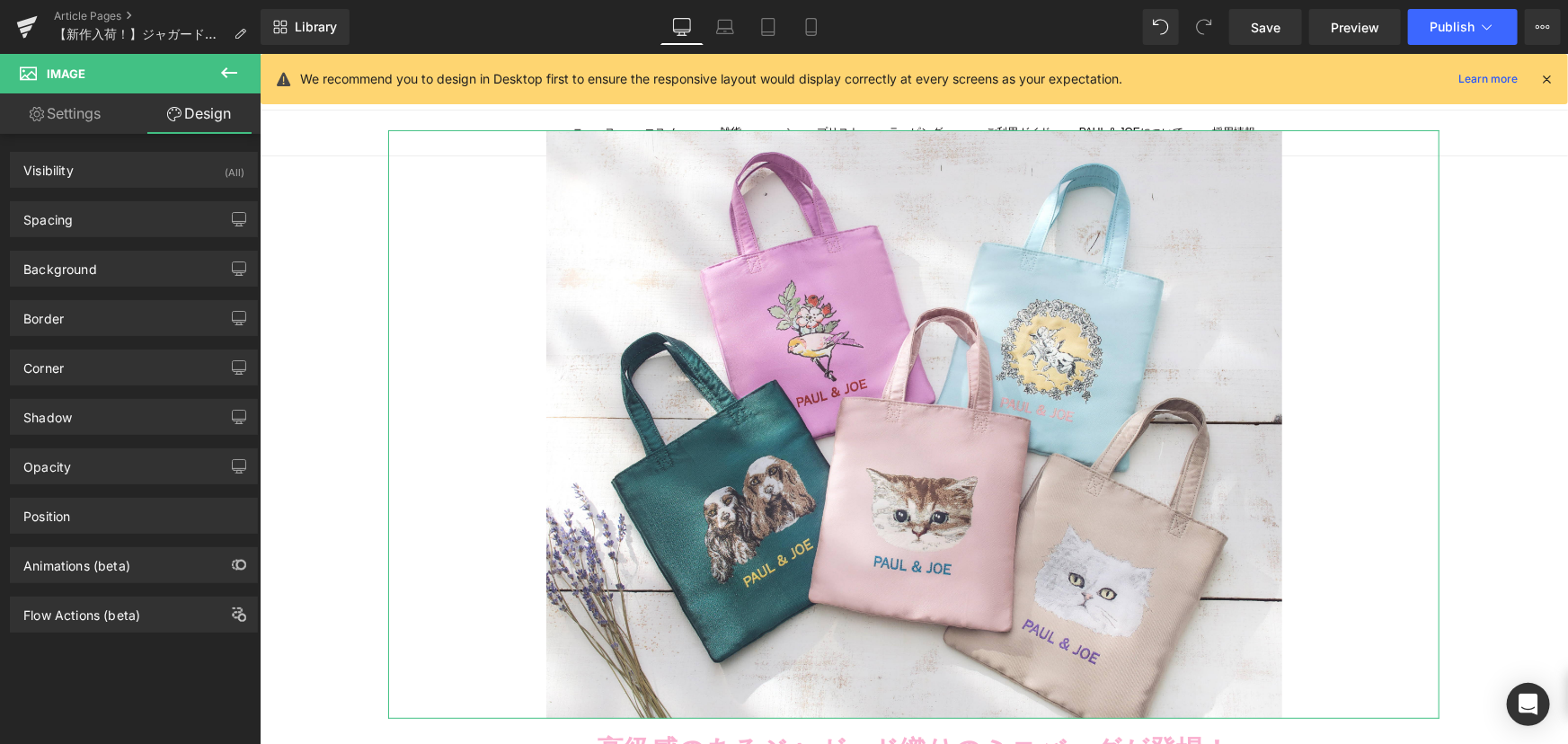
type input "0"
click at [103, 229] on div "Spacing" at bounding box center [133, 219] width 247 height 34
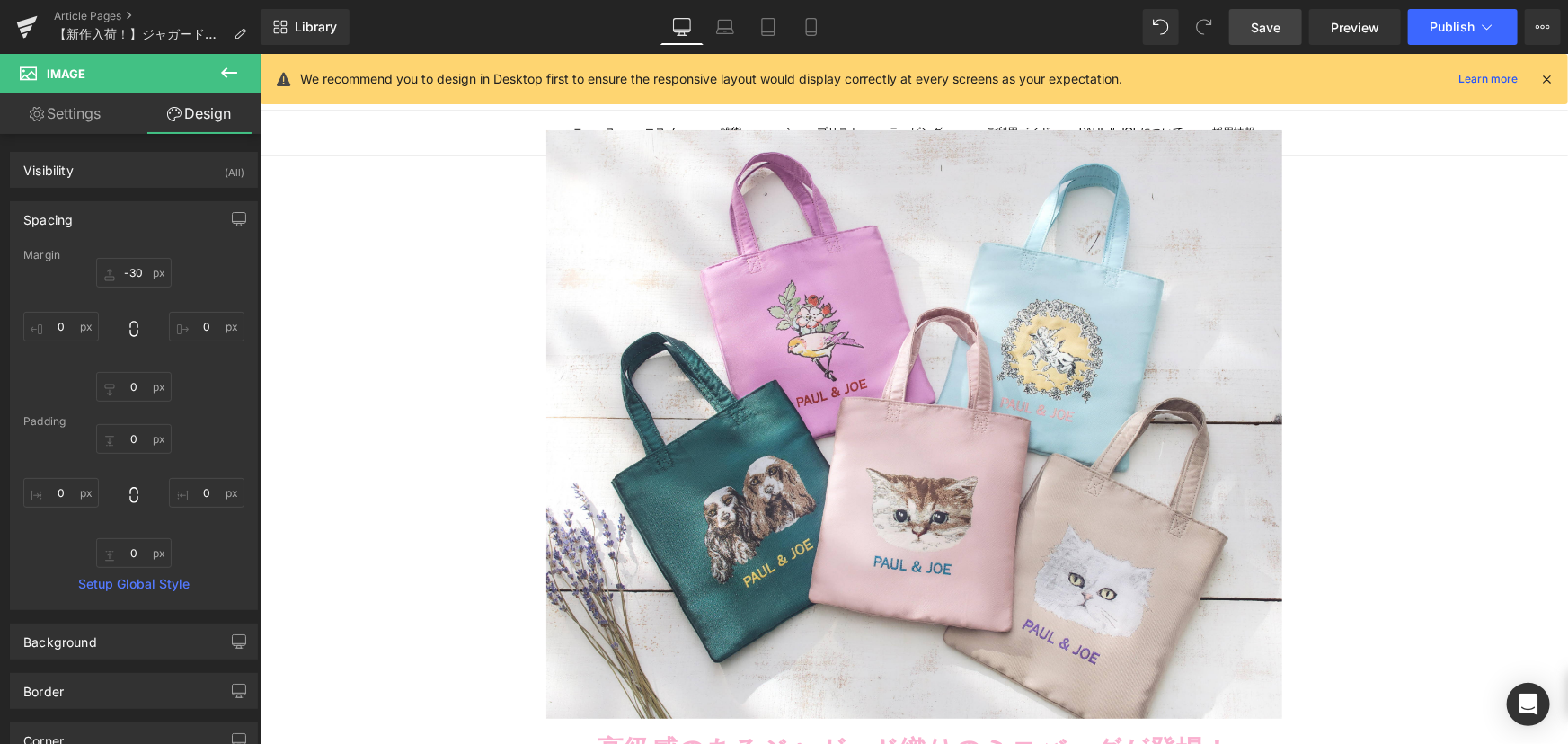
click at [1286, 28] on link "Save" at bounding box center [1265, 26] width 73 height 36
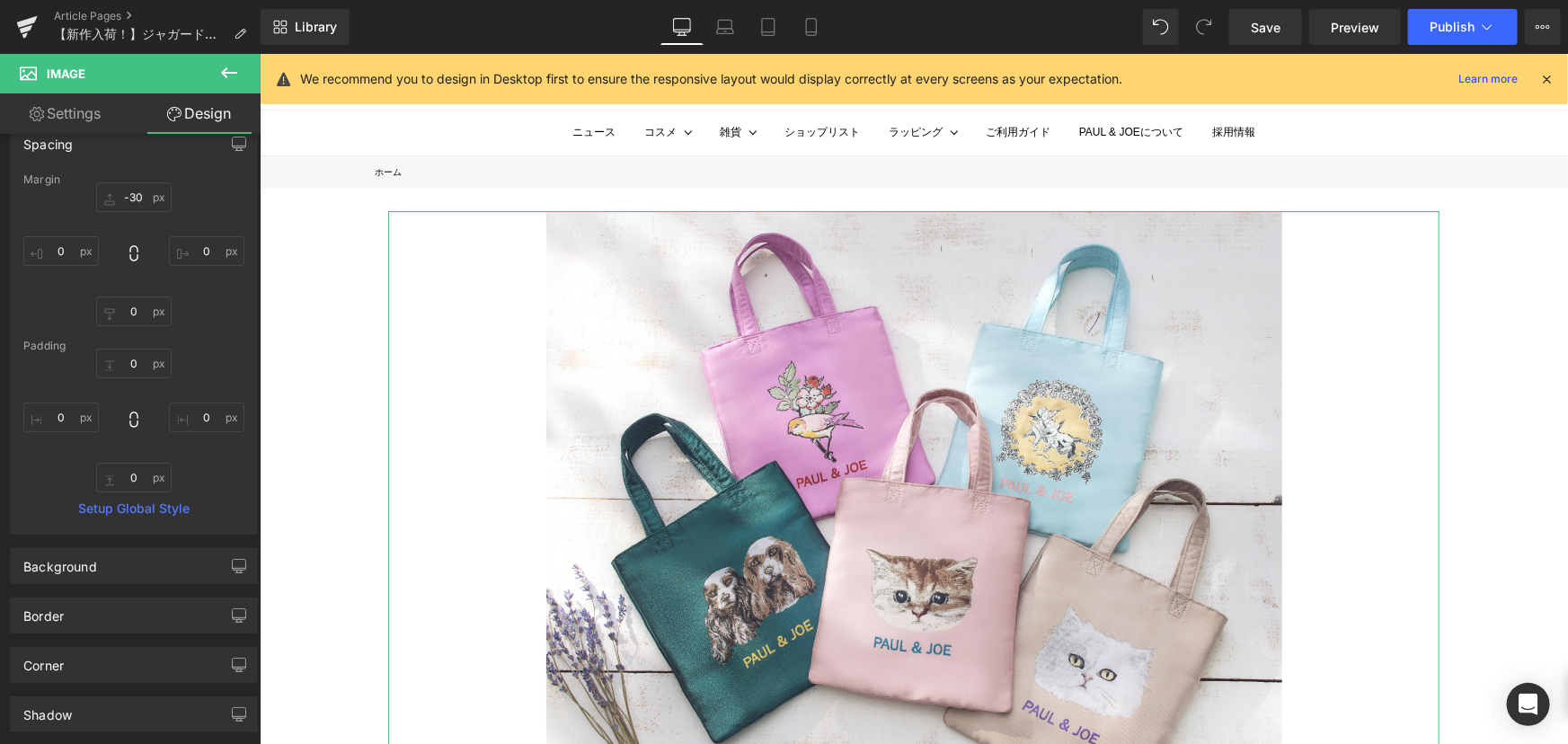
scroll to position [163, 0]
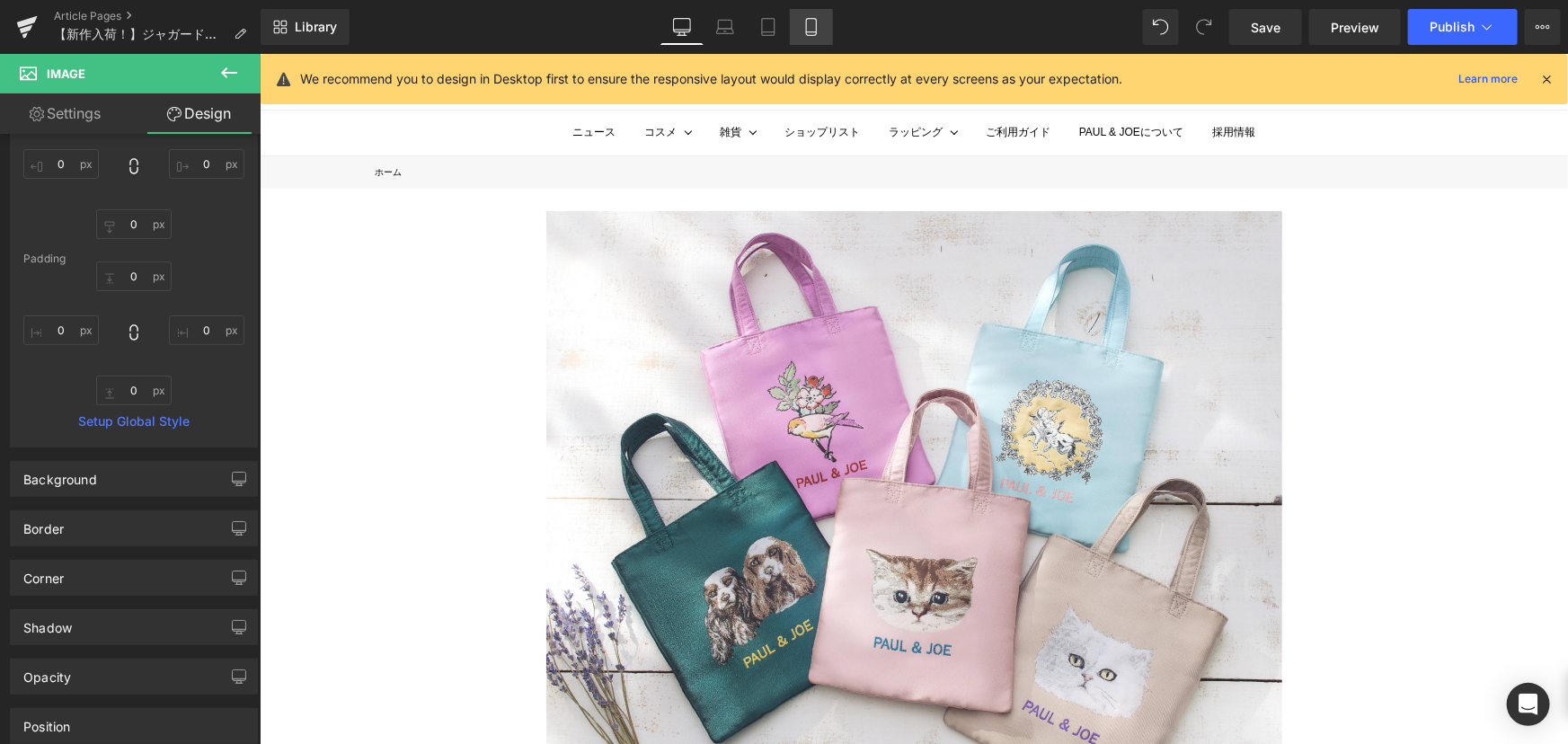
click at [823, 30] on link "Mobile" at bounding box center [812, 26] width 44 height 36
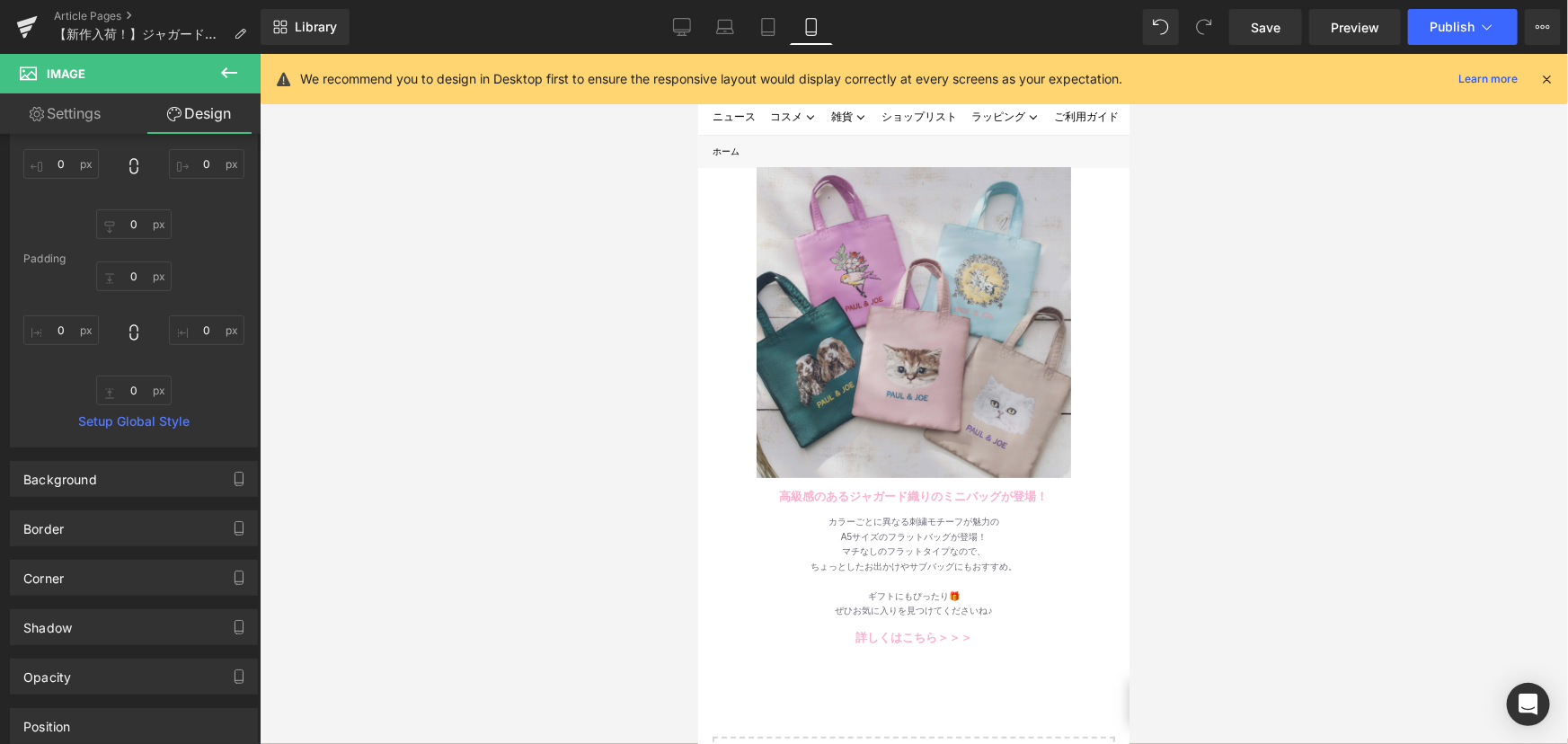
type input "-30"
type input "300"
type input "0"
type input "300"
type input "0"
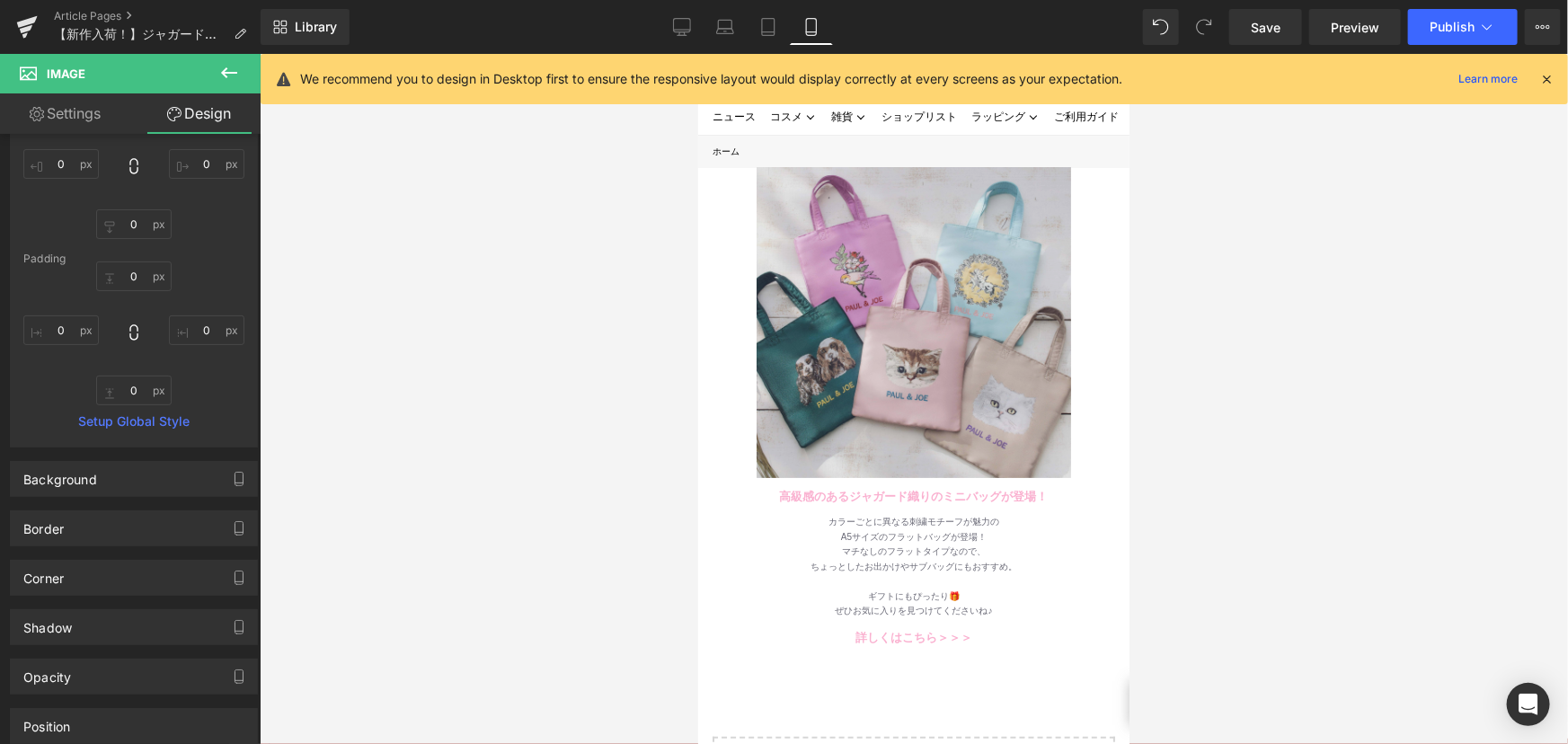
type input "0"
click at [839, 263] on img at bounding box center [912, 319] width 314 height 314
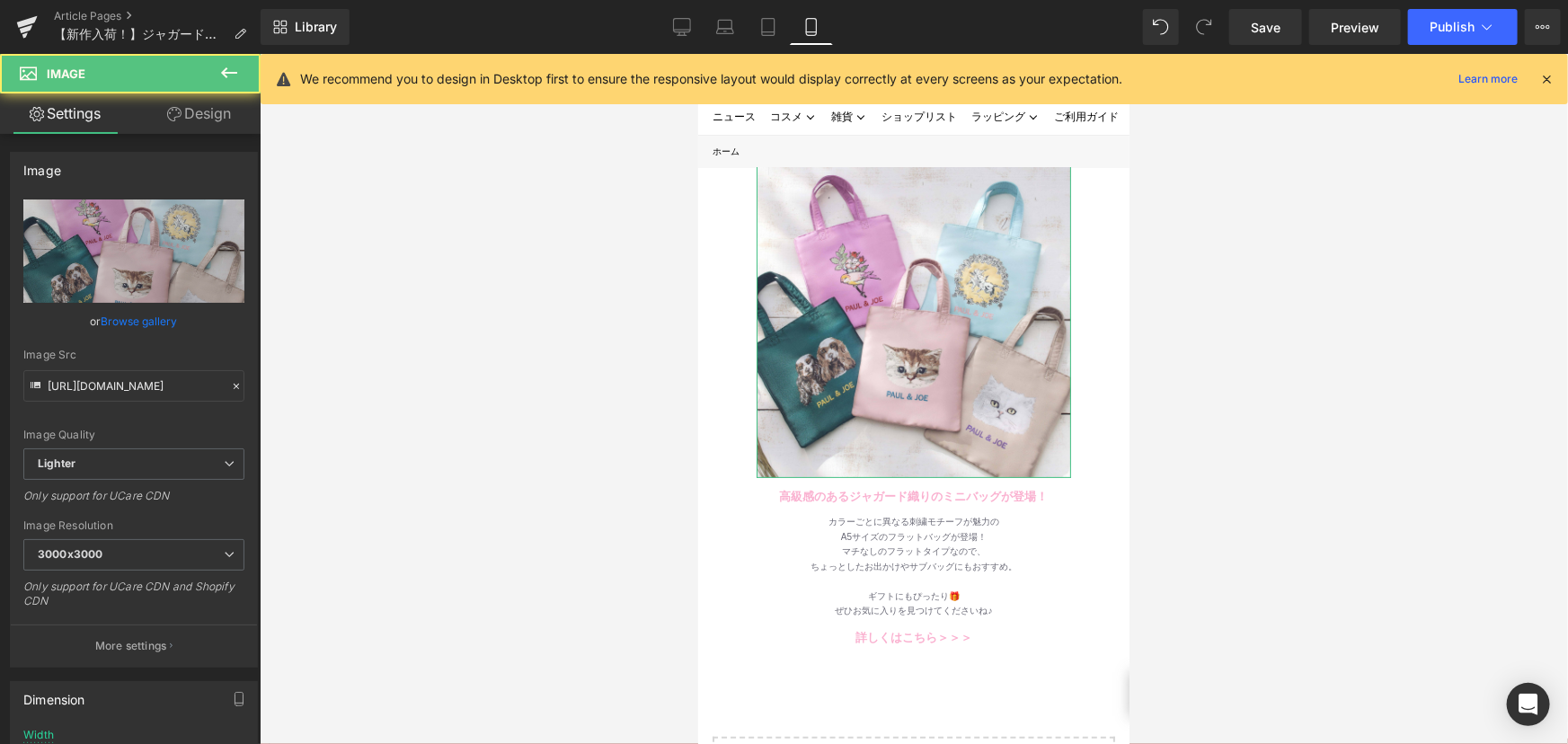
click at [223, 108] on link "Design" at bounding box center [198, 114] width 131 height 41
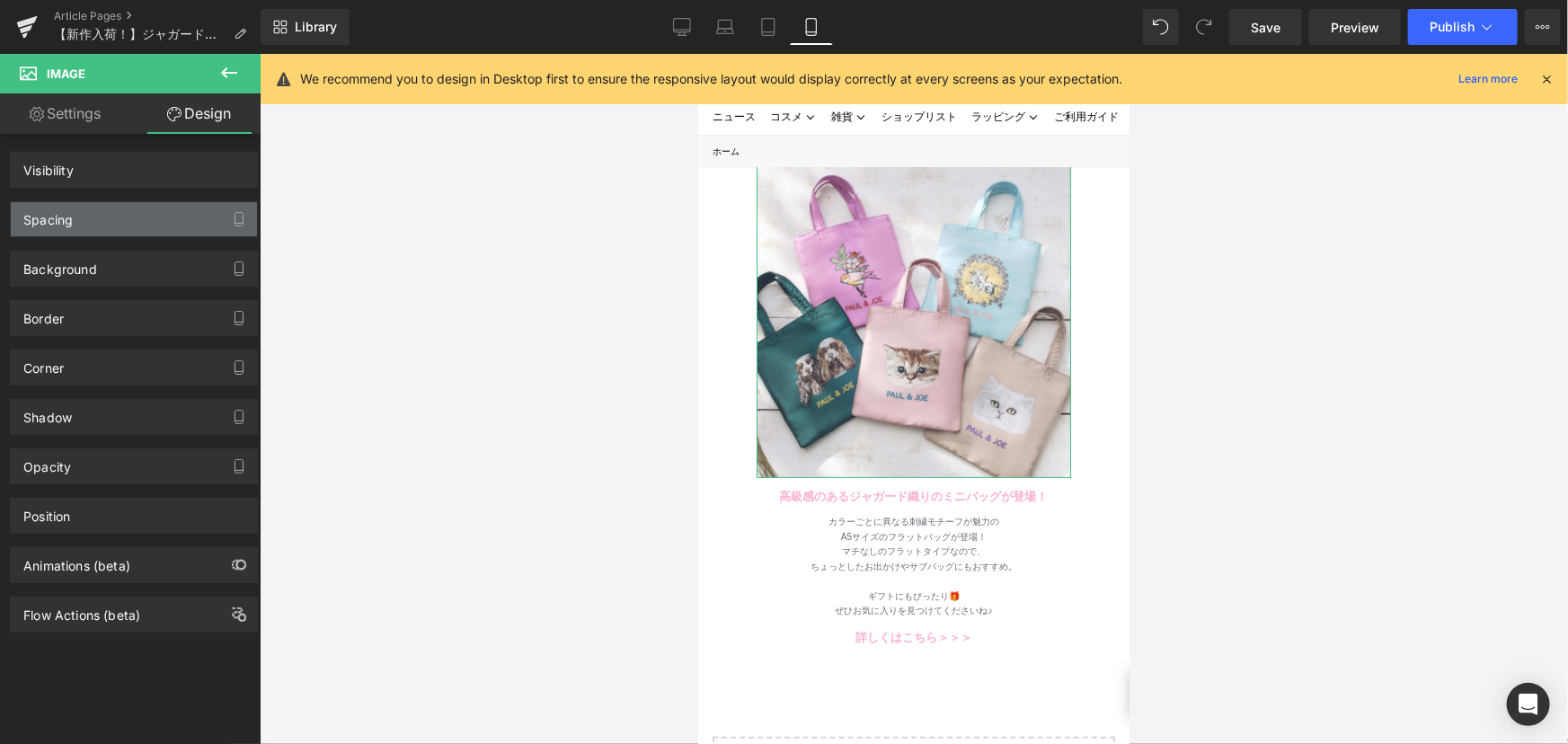
click at [146, 219] on div "Spacing" at bounding box center [133, 219] width 247 height 34
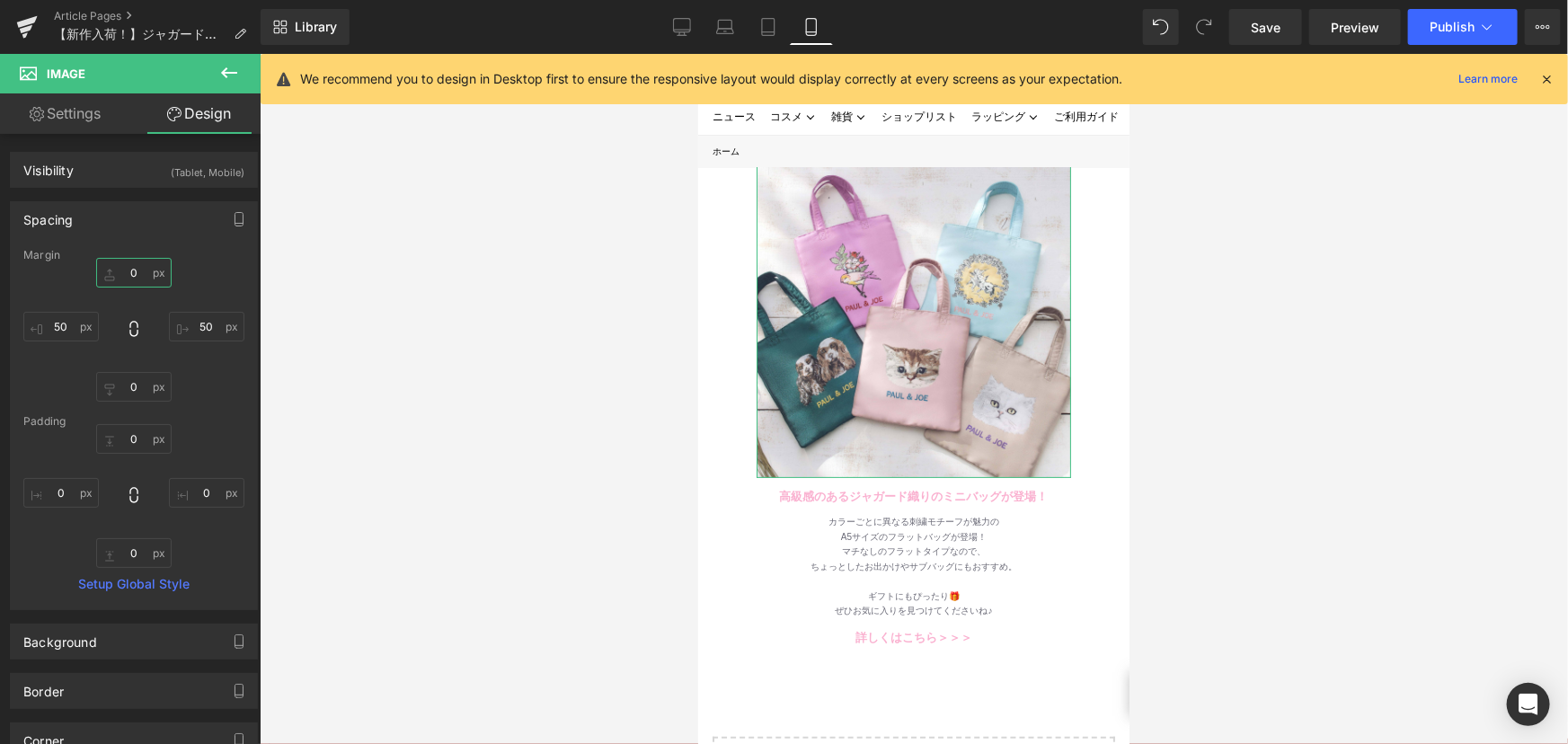
click at [133, 278] on input "0" at bounding box center [133, 273] width 75 height 30
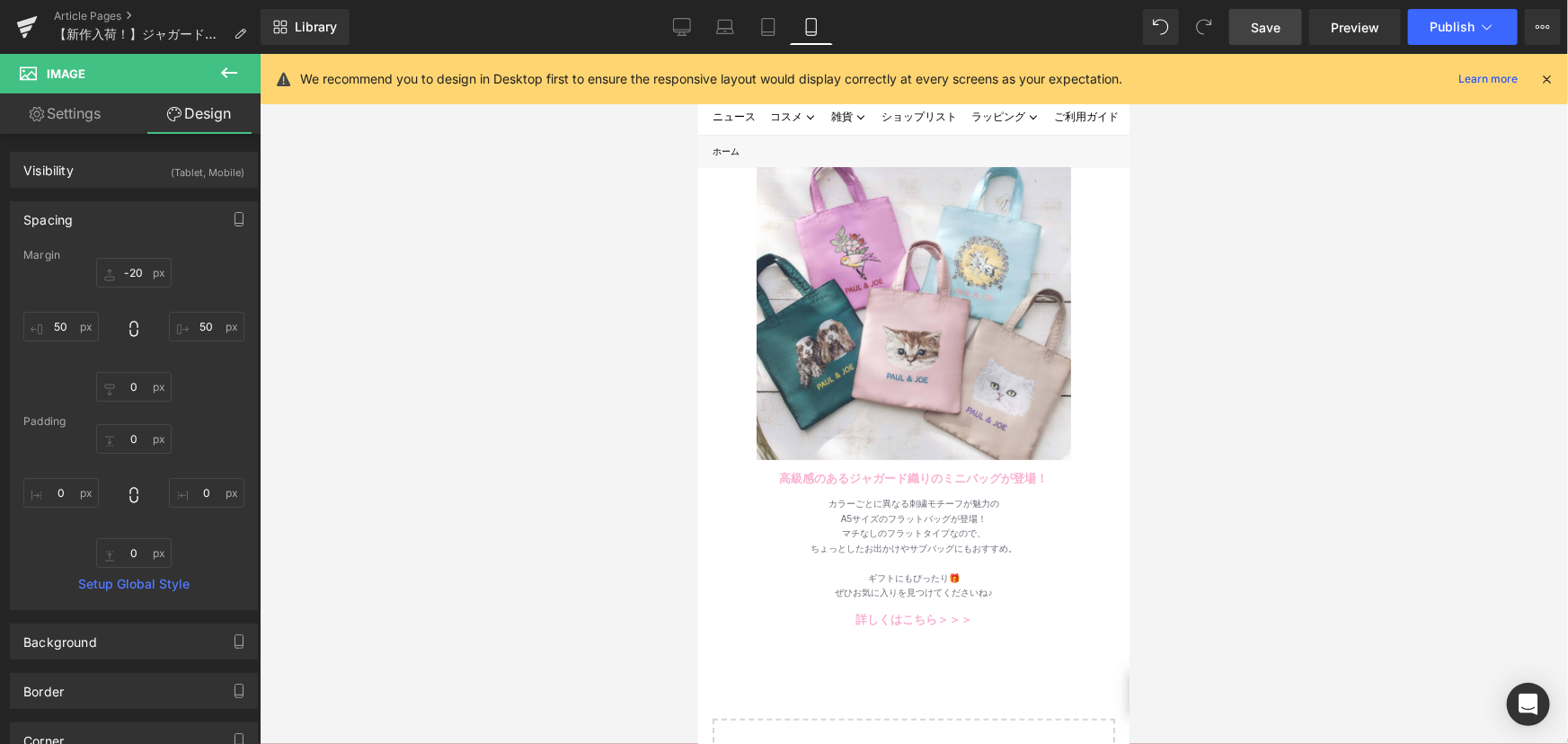
click at [1251, 18] on link "Save" at bounding box center [1265, 26] width 73 height 36
drag, startPoint x: 690, startPoint y: 22, endPoint x: 545, endPoint y: 220, distance: 245.4
click at [690, 22] on icon at bounding box center [682, 27] width 18 height 18
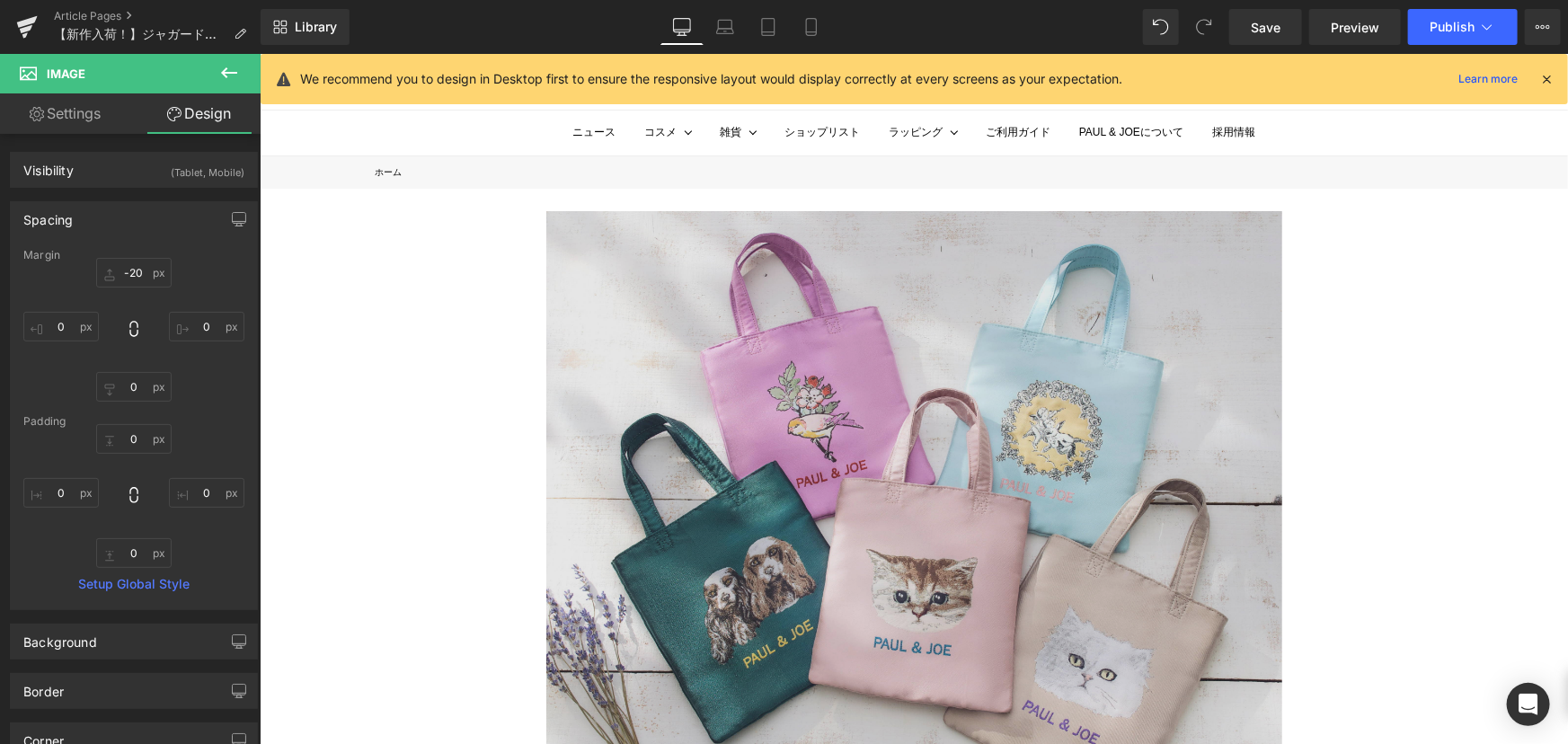
type input "0"
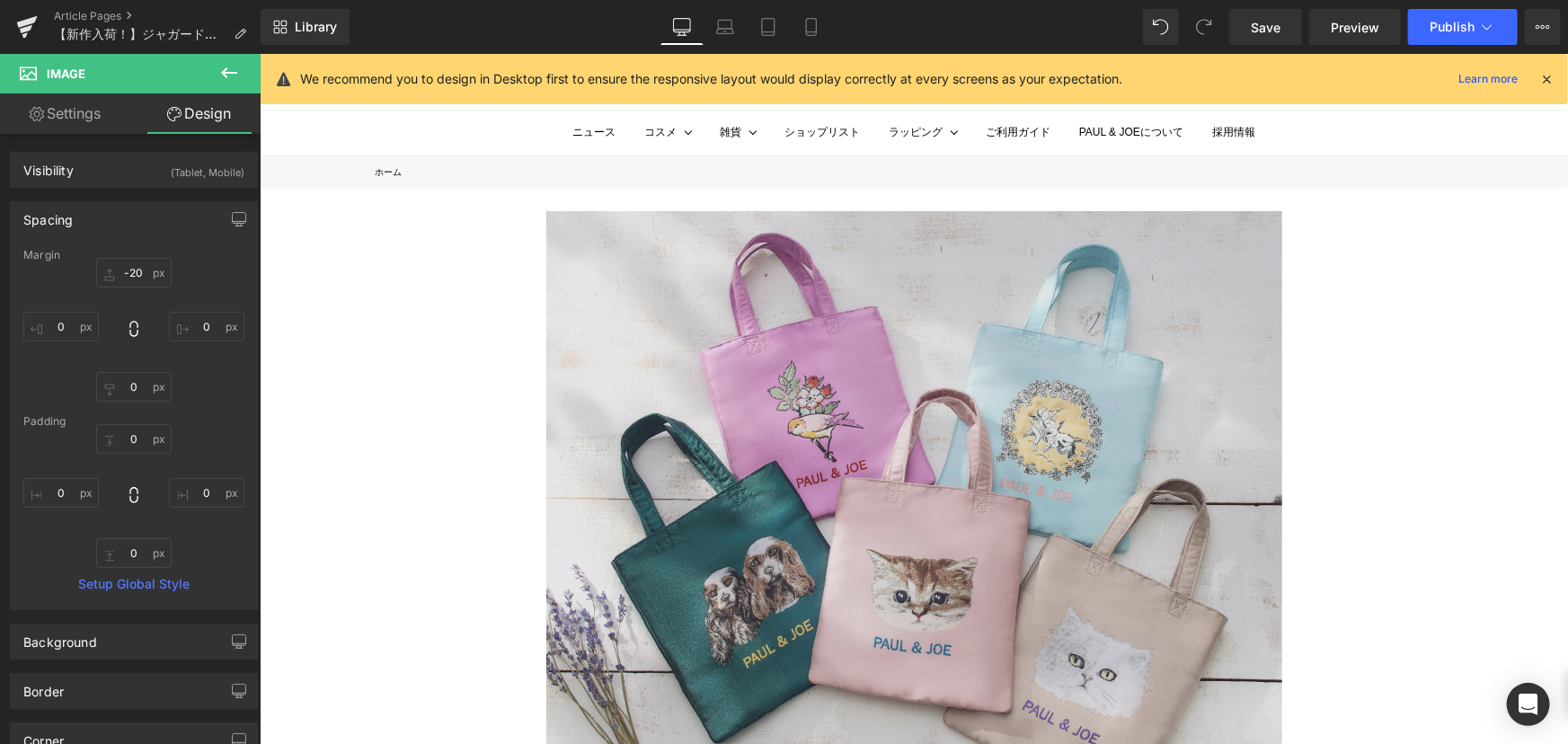
type input "0"
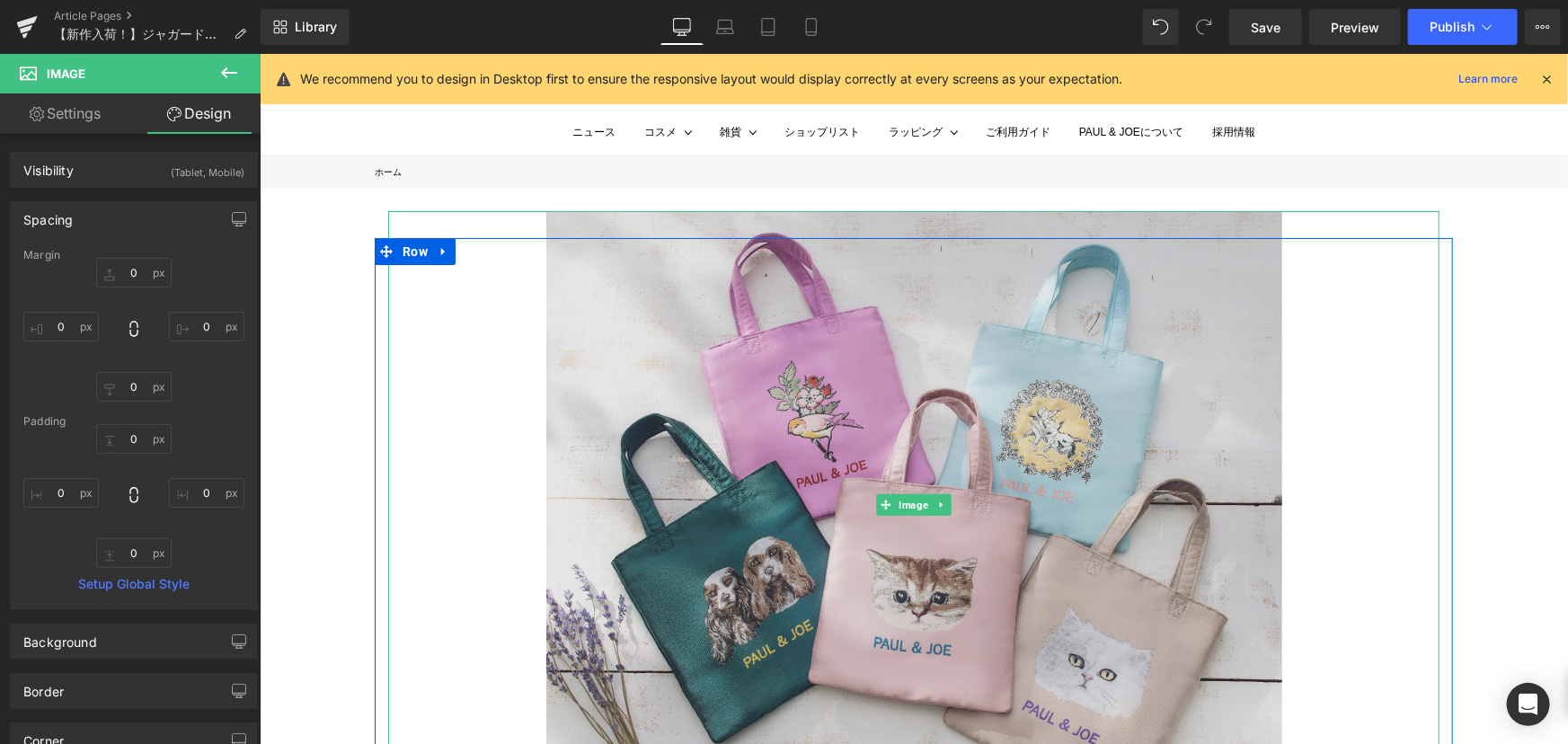
drag, startPoint x: 846, startPoint y: 295, endPoint x: 738, endPoint y: 297, distance: 108.0
click at [846, 295] on img at bounding box center [913, 504] width 736 height 589
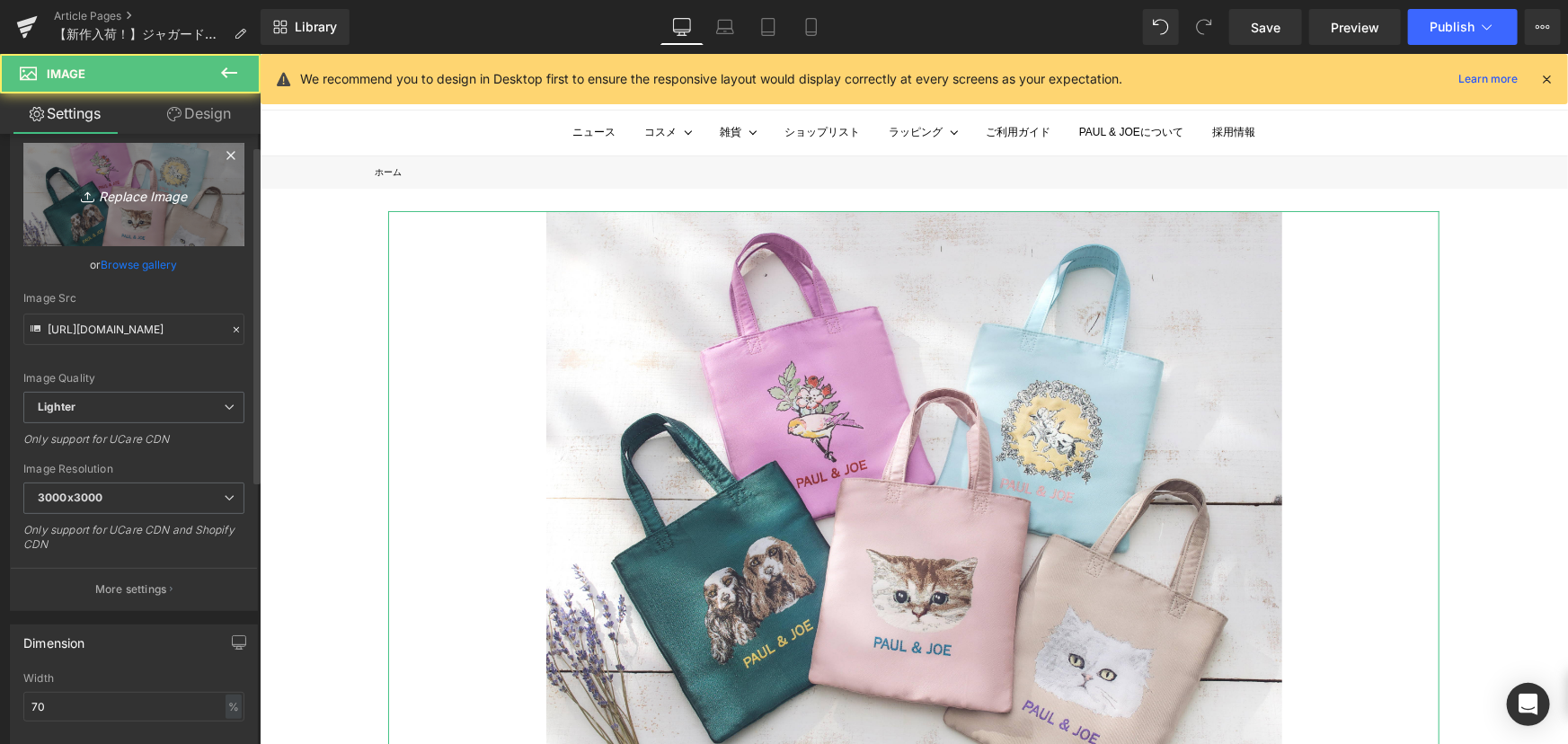
scroll to position [81, 0]
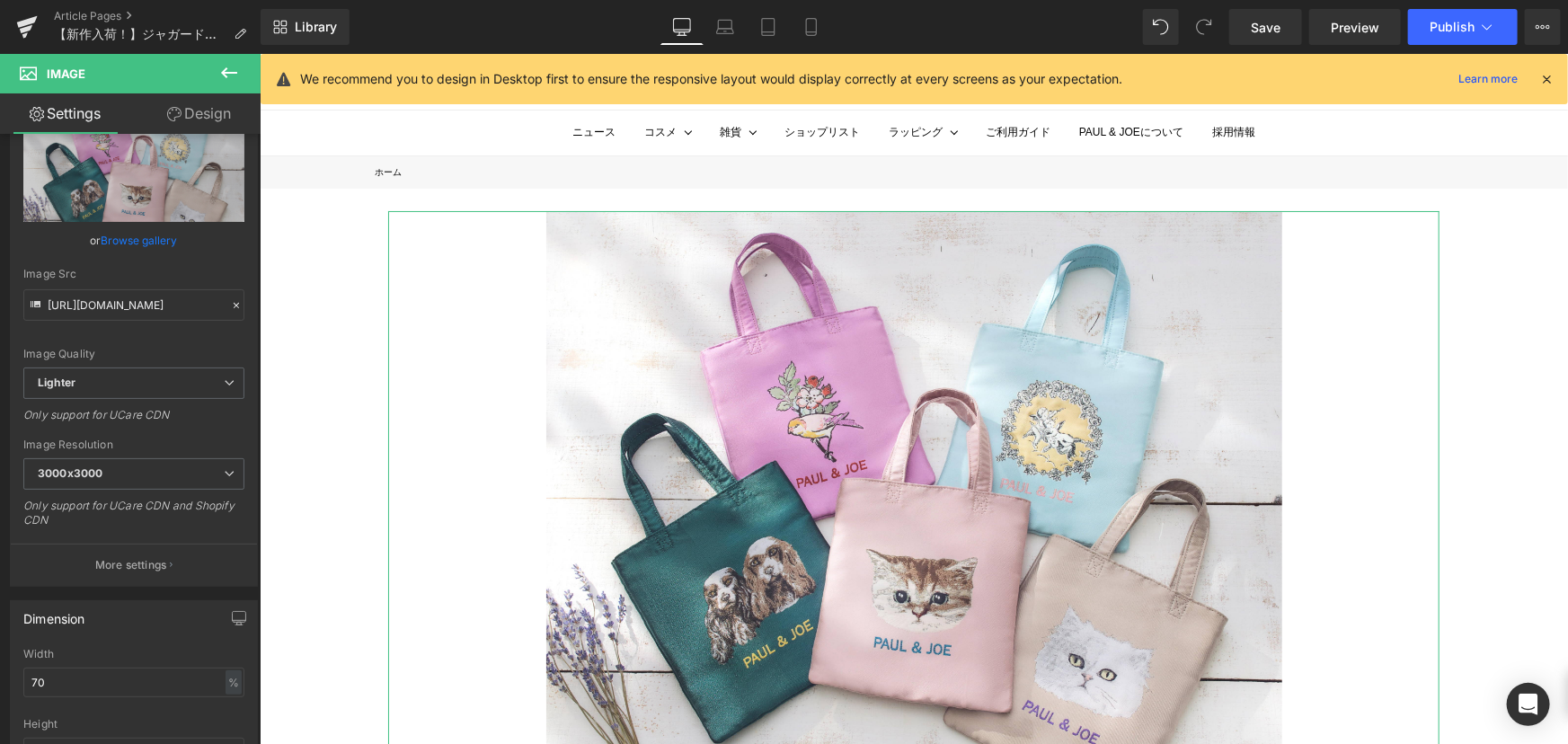
click at [202, 104] on link "Design" at bounding box center [198, 114] width 131 height 41
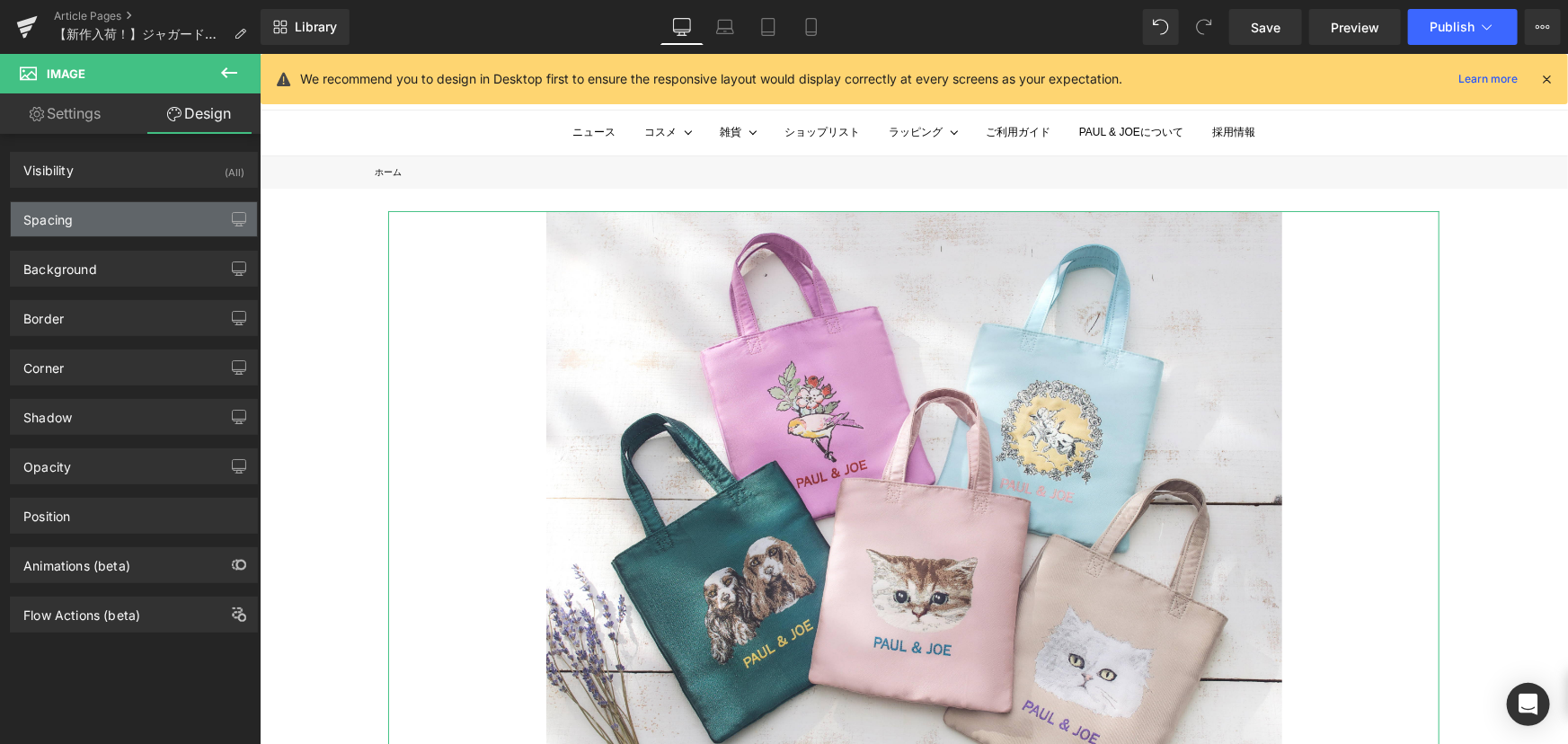
click at [148, 210] on div "Spacing" at bounding box center [133, 219] width 247 height 34
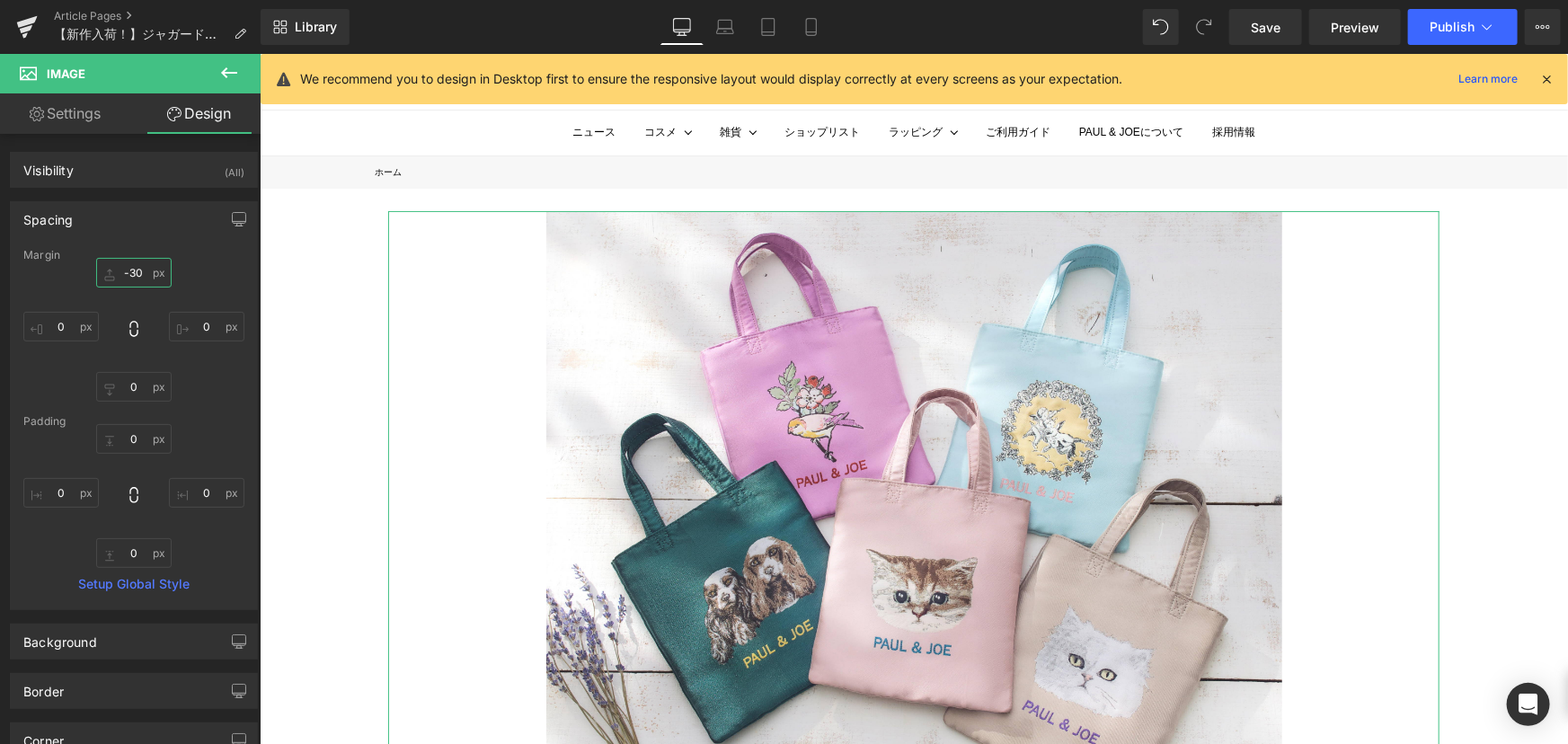
click at [139, 269] on input "-30" at bounding box center [133, 273] width 75 height 30
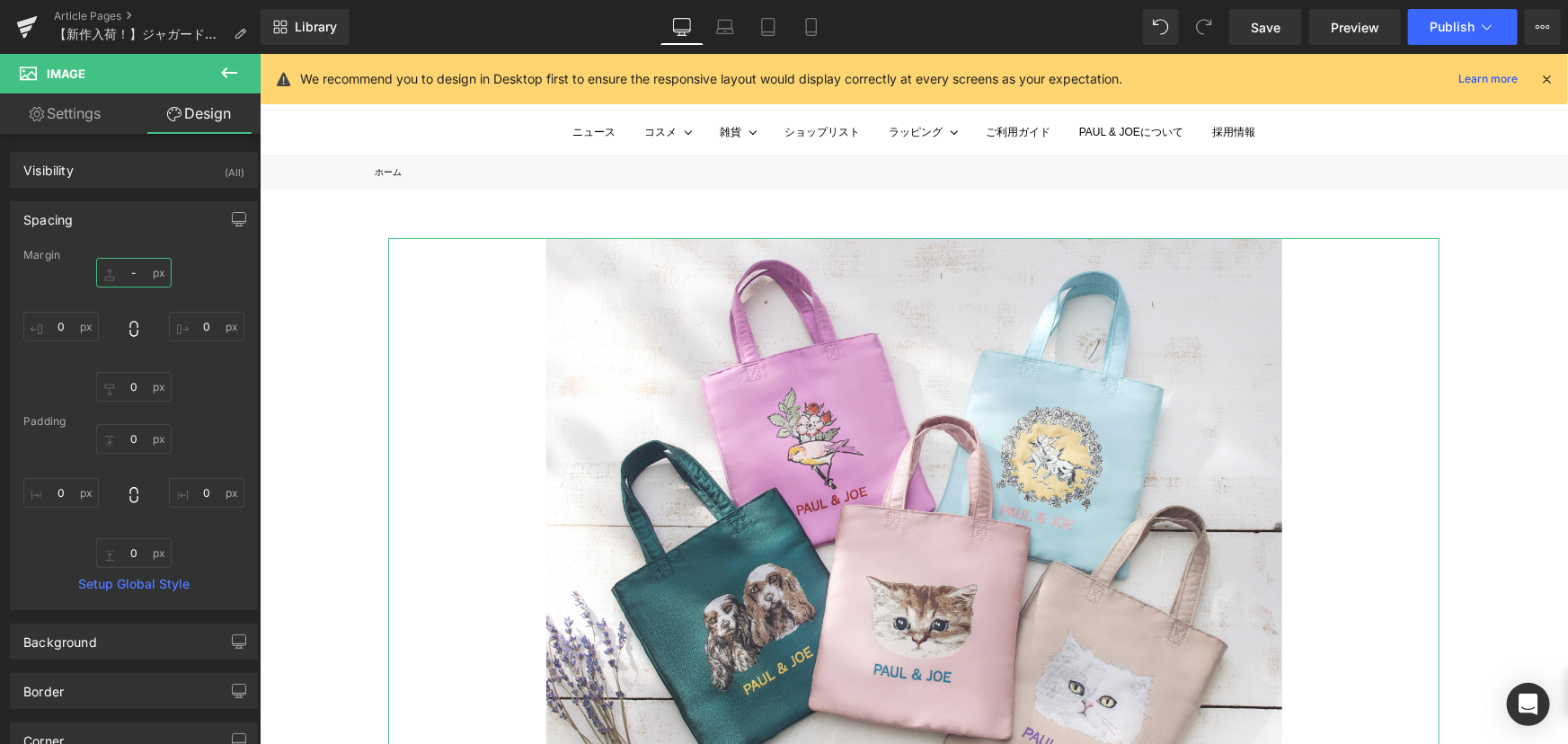
type input "-５"
type input "５０"
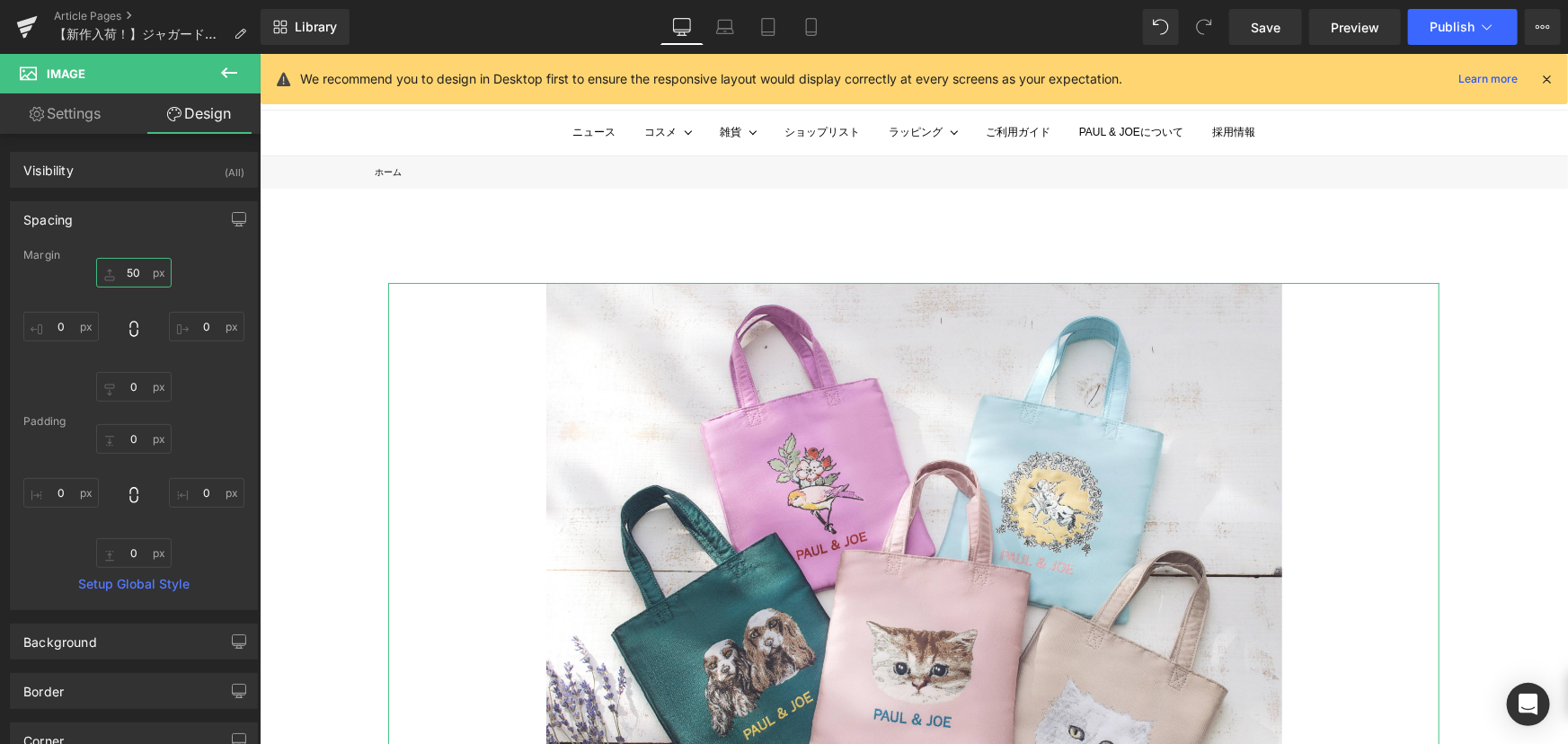
type input "5"
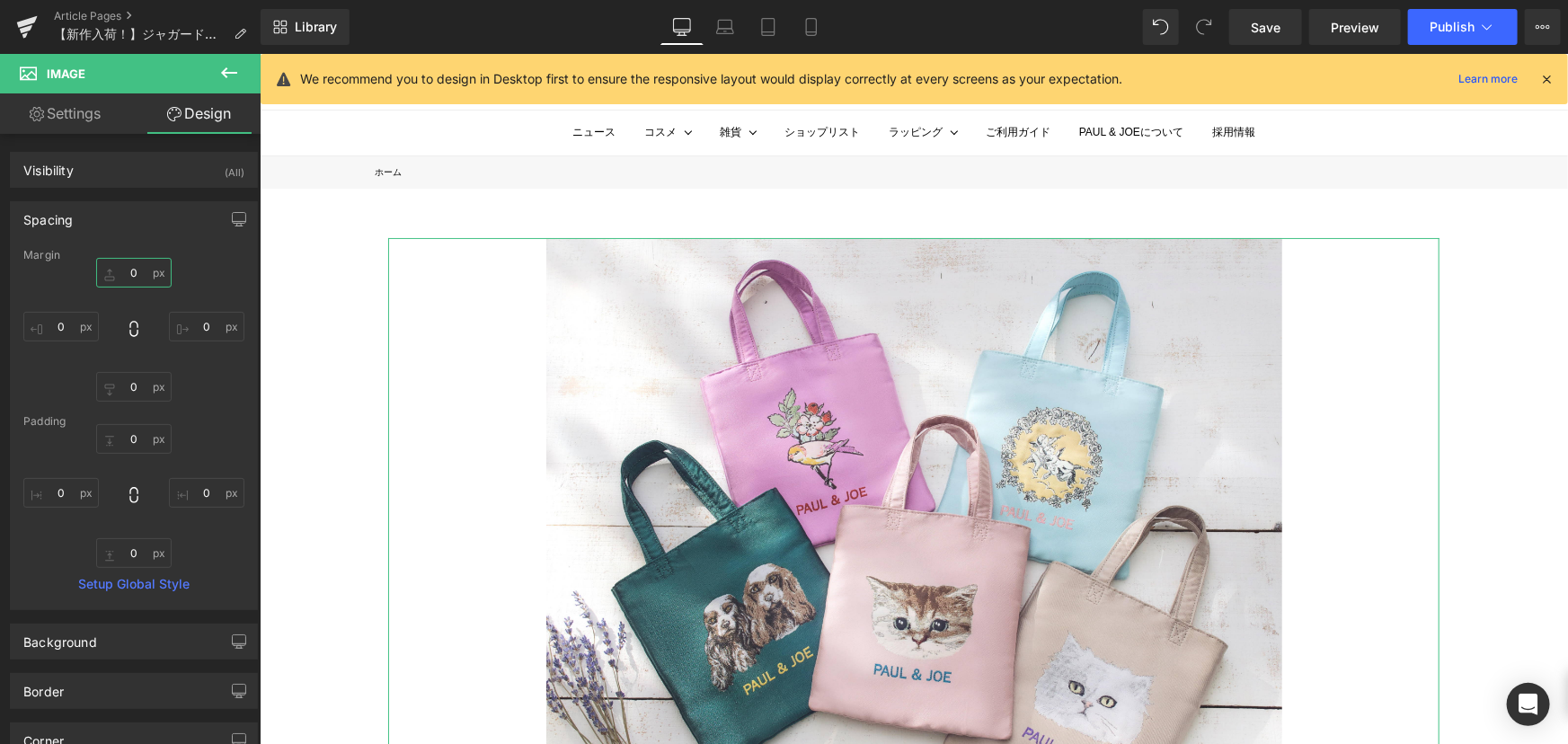
type input "^"
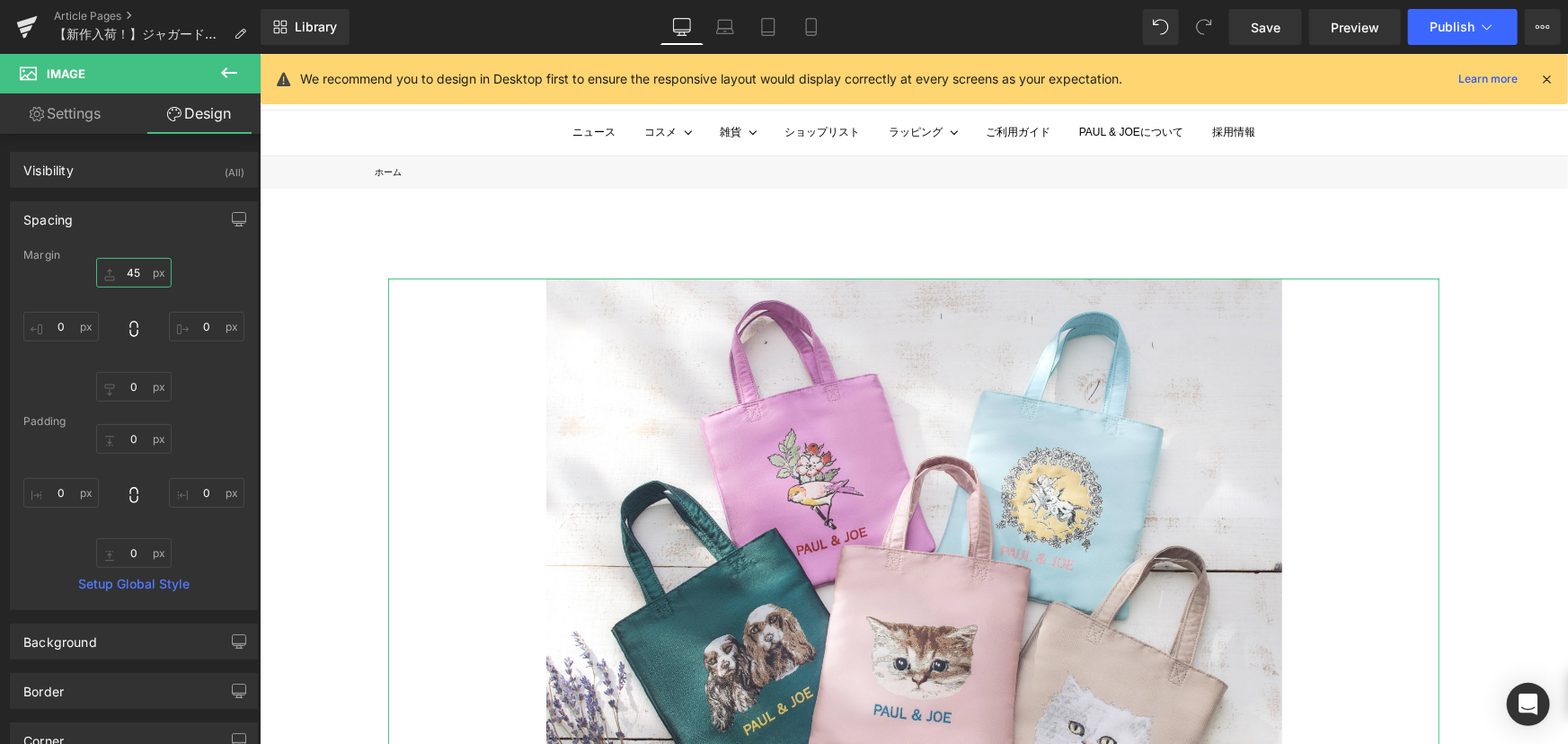
type input "4"
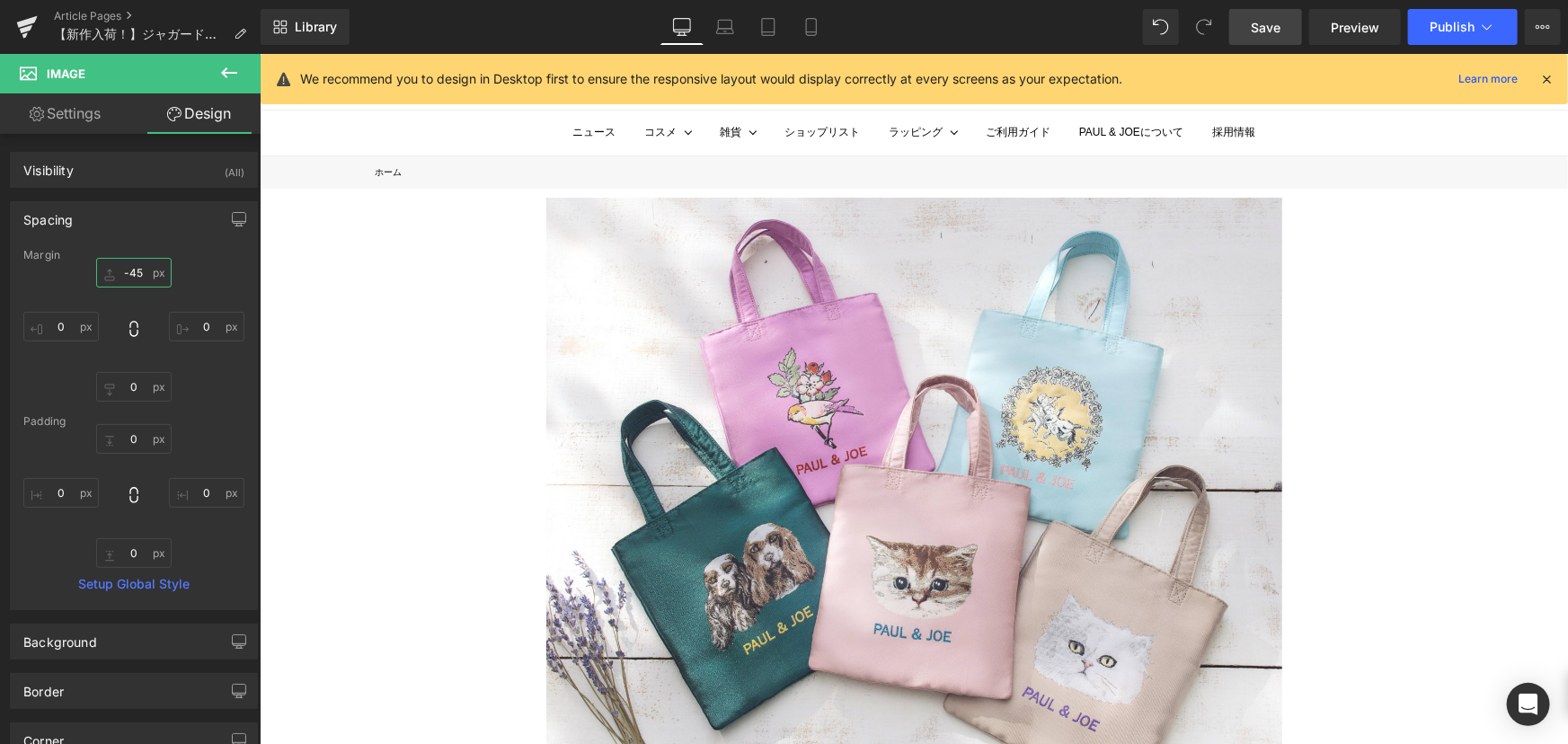
type input "-45"
click at [1272, 26] on span "Save" at bounding box center [1265, 28] width 30 height 19
click at [1372, 38] on link "Preview" at bounding box center [1355, 26] width 92 height 36
click at [1289, 20] on link "Save" at bounding box center [1265, 26] width 73 height 36
click at [12, 17] on link at bounding box center [27, 27] width 54 height 54
